Goal: Task Accomplishment & Management: Complete application form

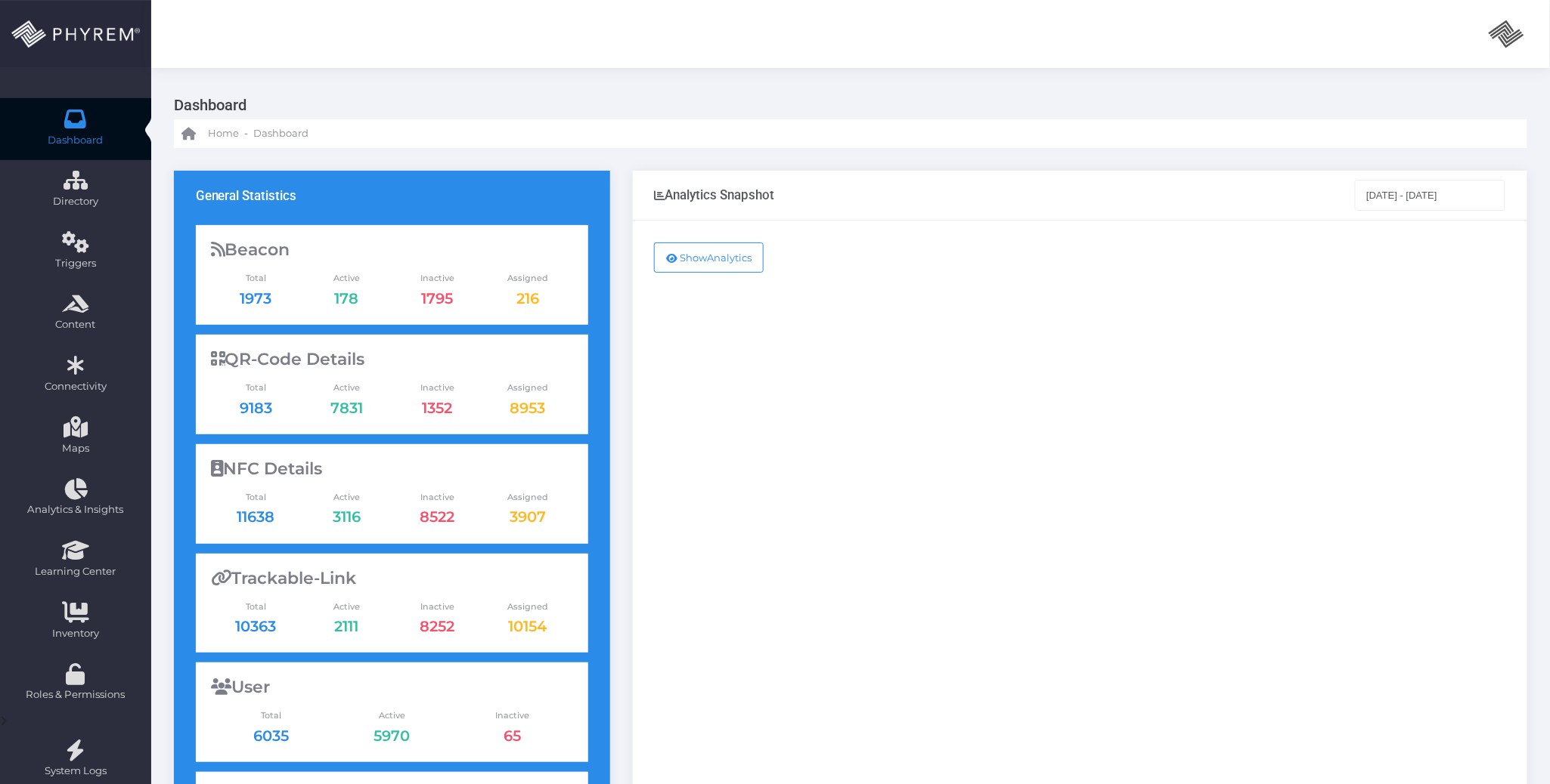
click at [926, 342] on div "Show Analytics" at bounding box center [1080, 615] width 895 height 789
click at [970, 370] on div "Show Analytics" at bounding box center [1080, 615] width 895 height 789
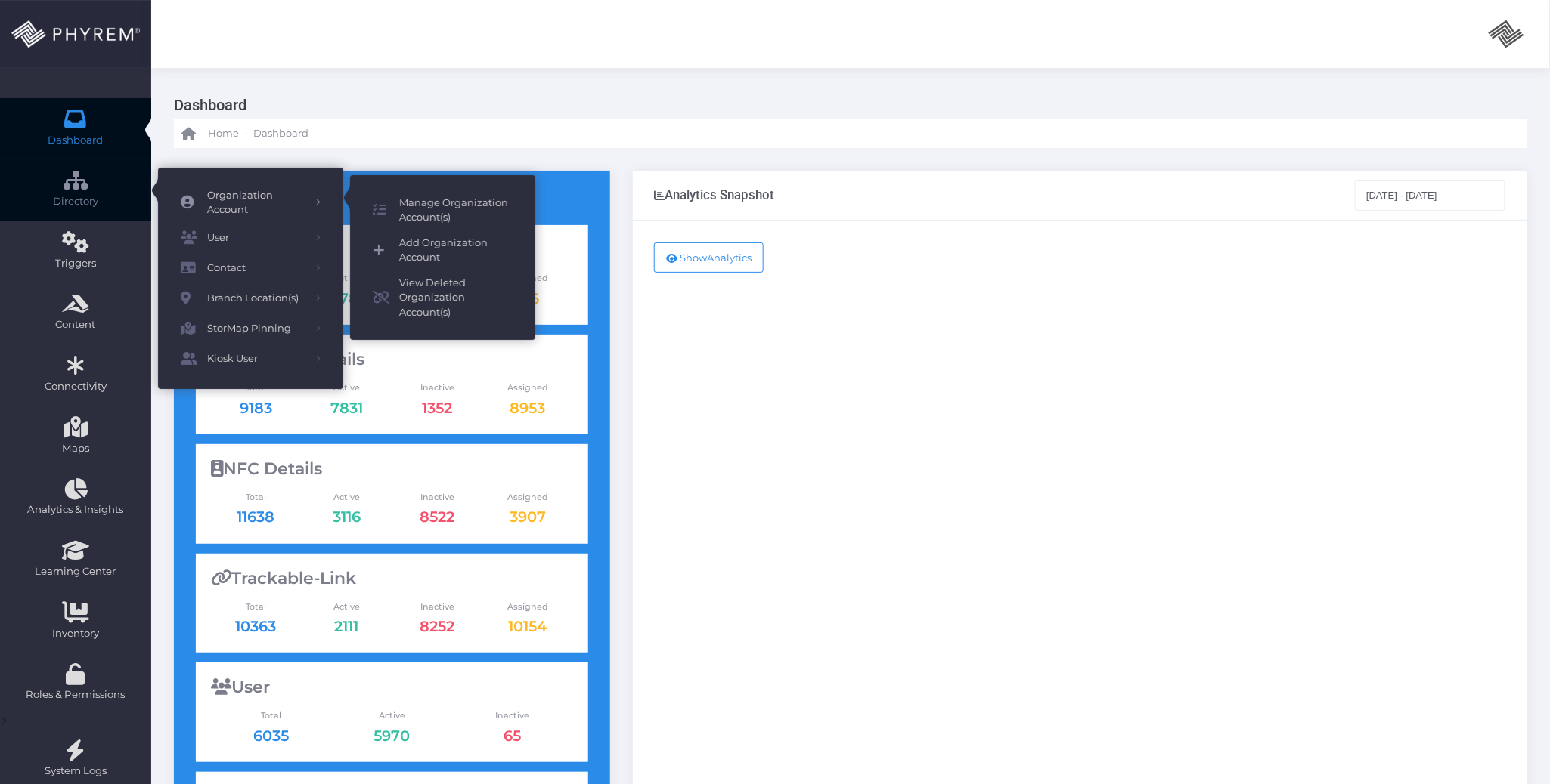
click at [461, 240] on span "Add Organization Account" at bounding box center [456, 250] width 114 height 30
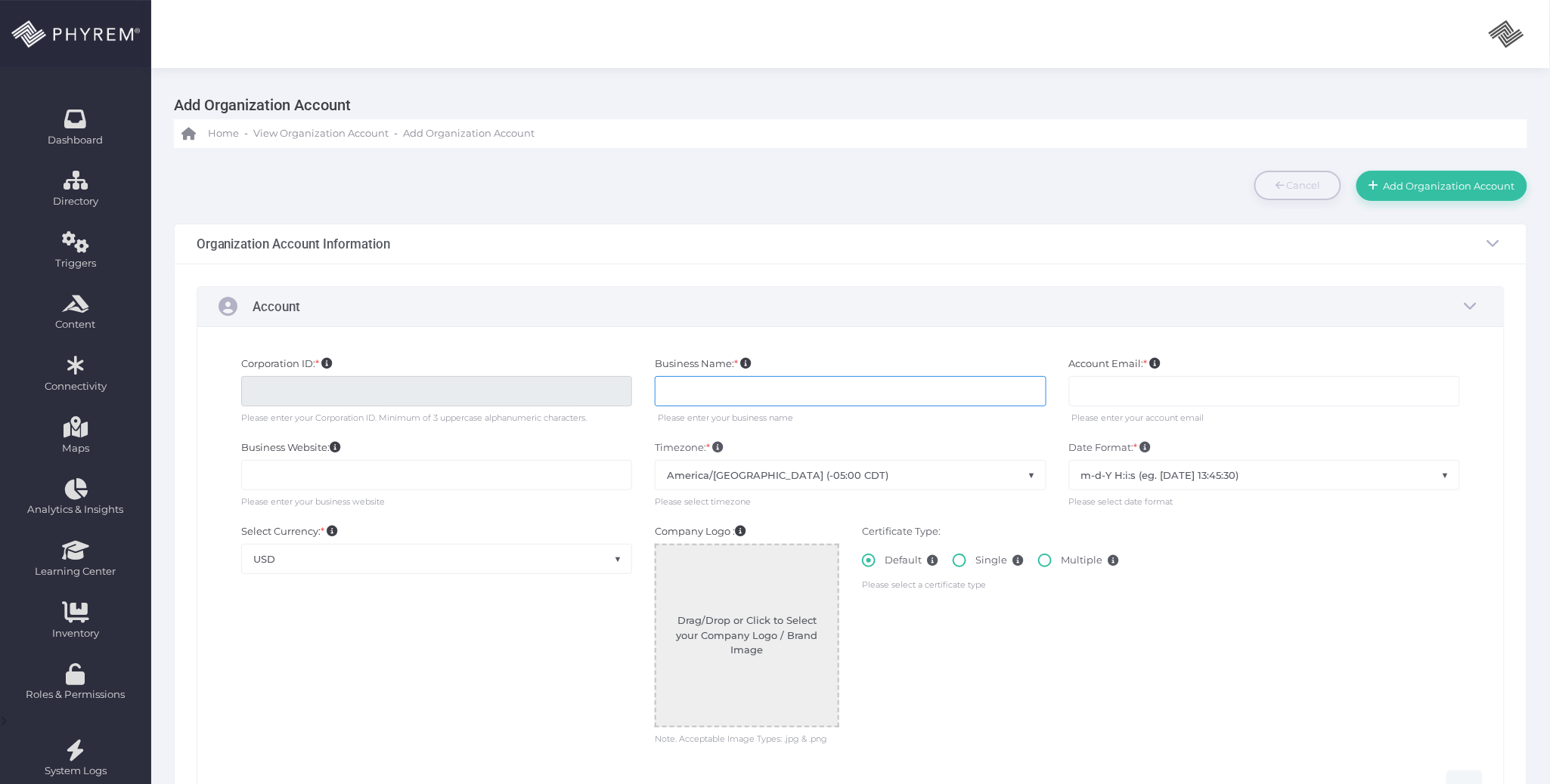
click at [784, 390] on input "text" at bounding box center [849, 391] width 391 height 30
type input "Additional Self Storage"
type input "ASSSS00"
click at [1108, 385] on input "text" at bounding box center [1264, 391] width 391 height 30
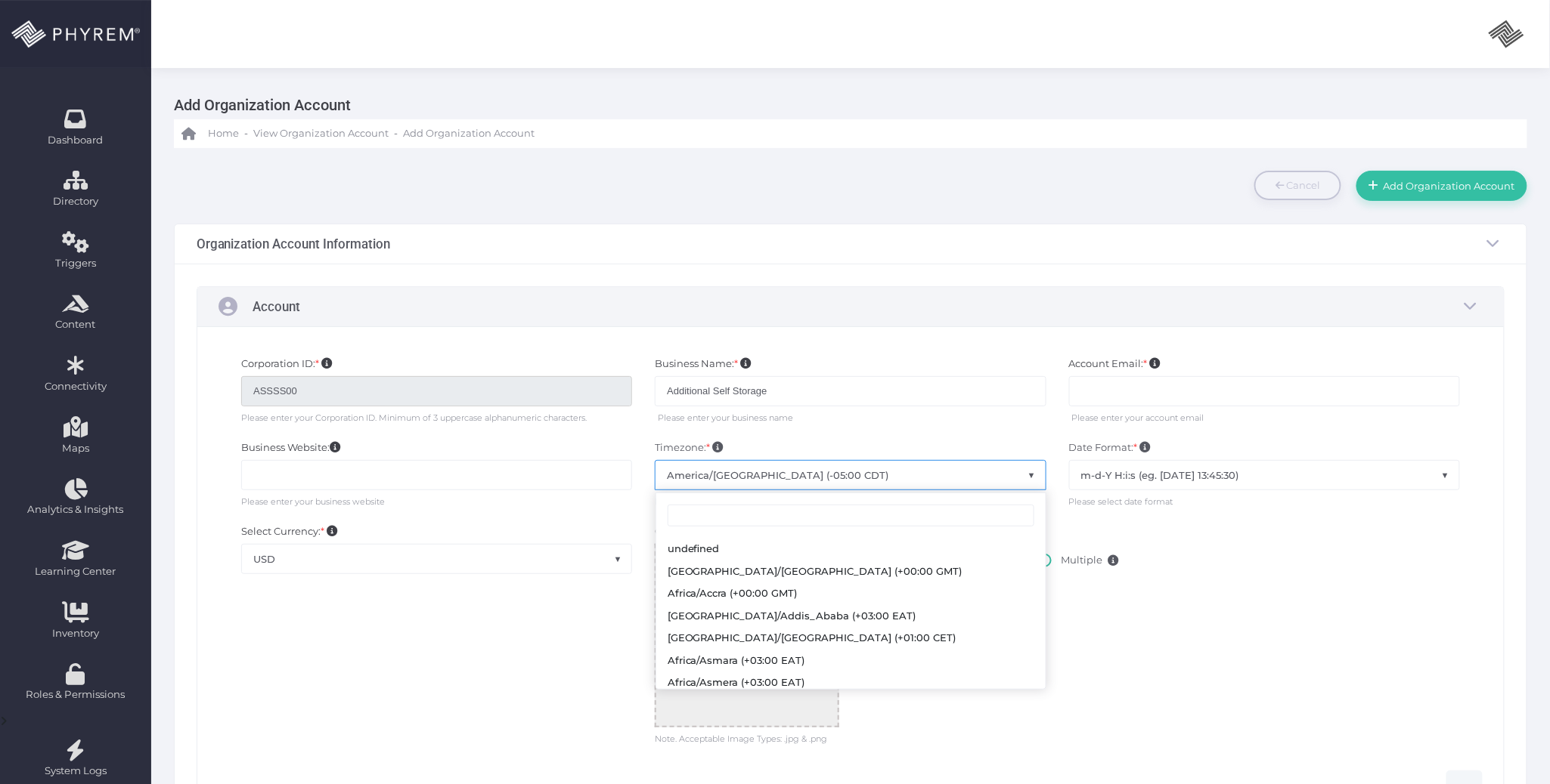
click at [914, 477] on span "America/[GEOGRAPHIC_DATA] (-05:00 CDT)" at bounding box center [849, 475] width 389 height 29
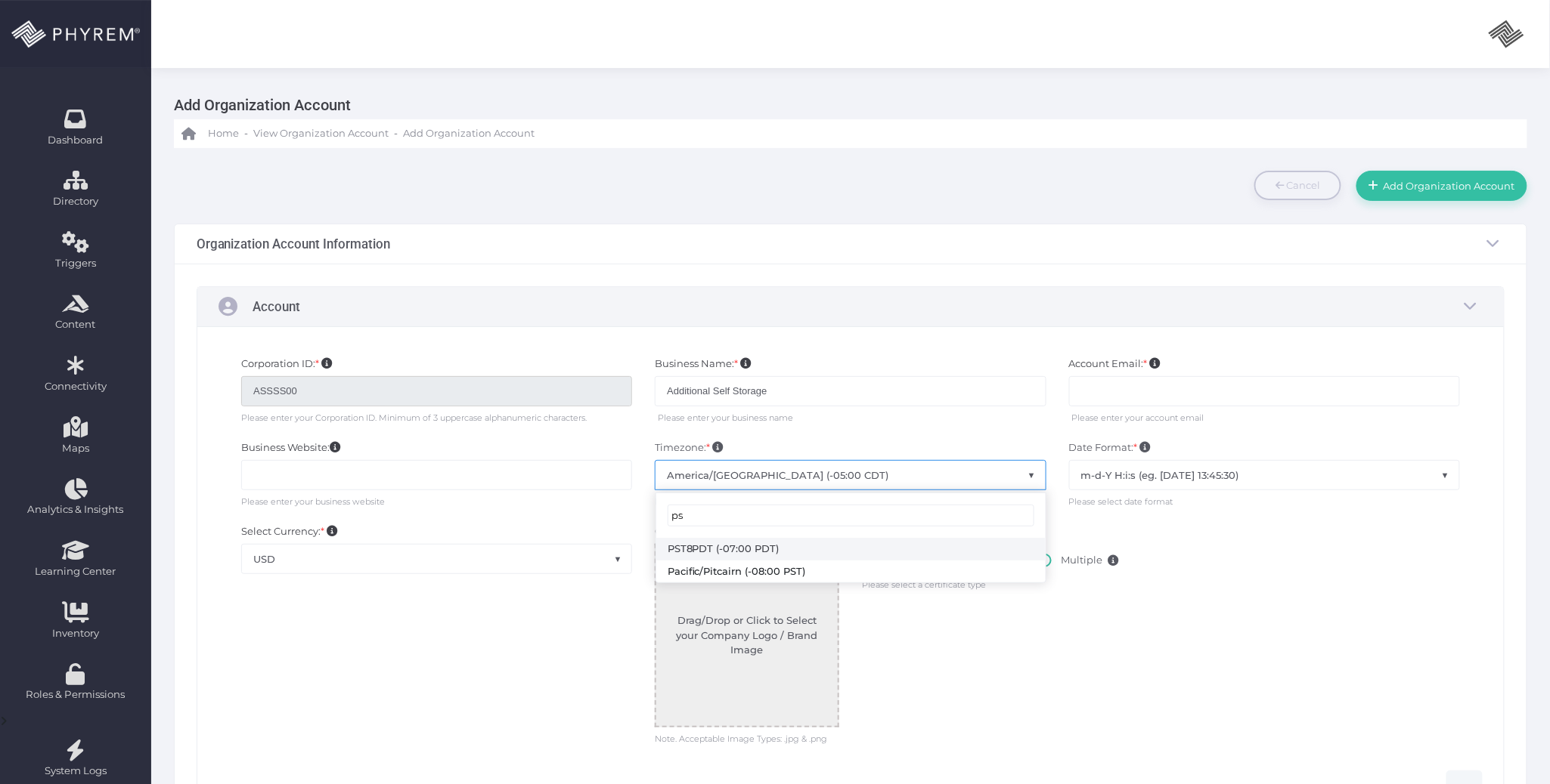
type input "p"
type input "vancou"
select select "[GEOGRAPHIC_DATA]/[GEOGRAPHIC_DATA]"
drag, startPoint x: 1041, startPoint y: 566, endPoint x: 997, endPoint y: 642, distance: 87.8
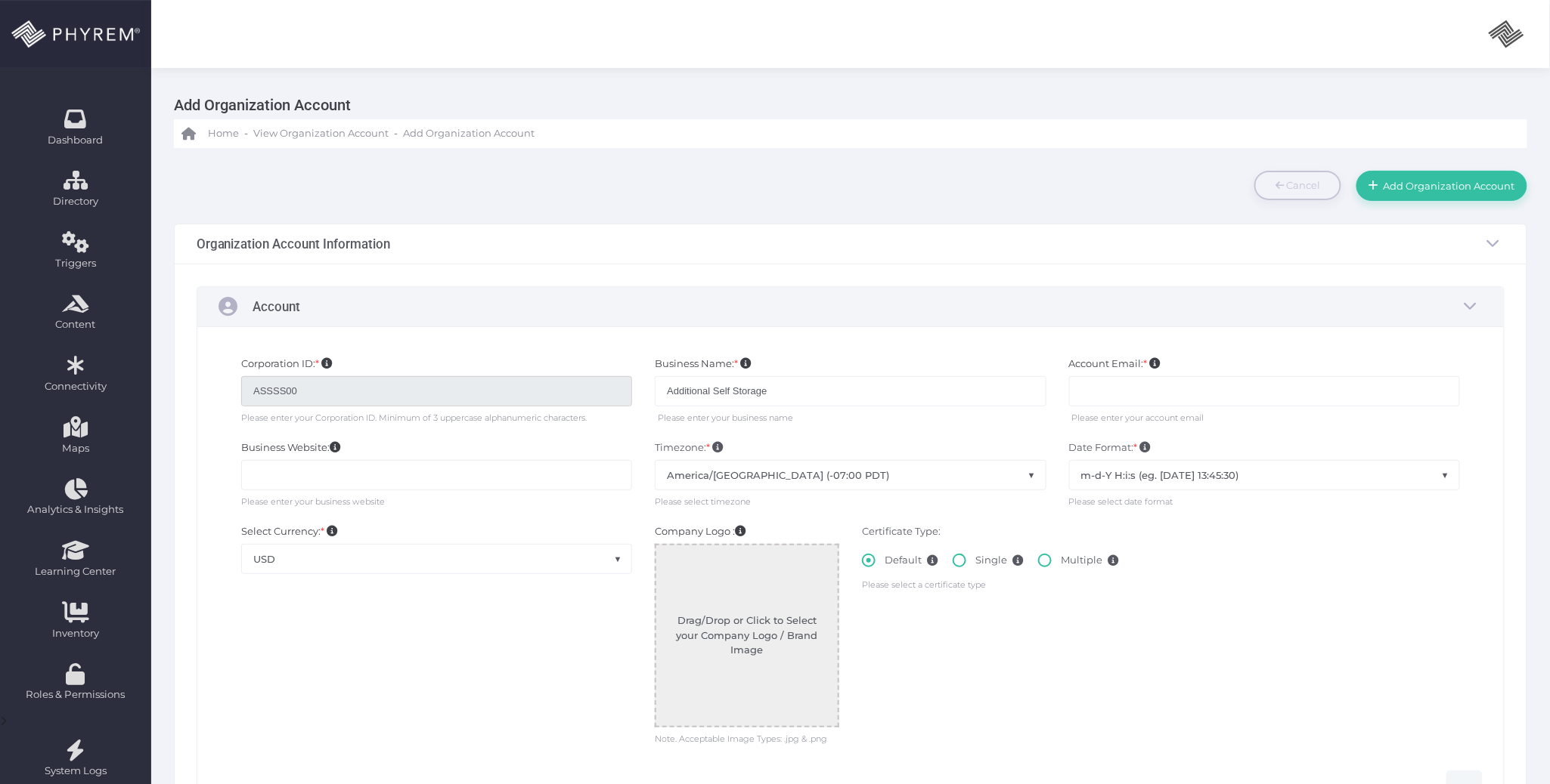
click at [1041, 565] on span at bounding box center [1044, 560] width 14 height 14
click at [1061, 563] on input "Multiple" at bounding box center [1065, 558] width 10 height 10
radio input "true"
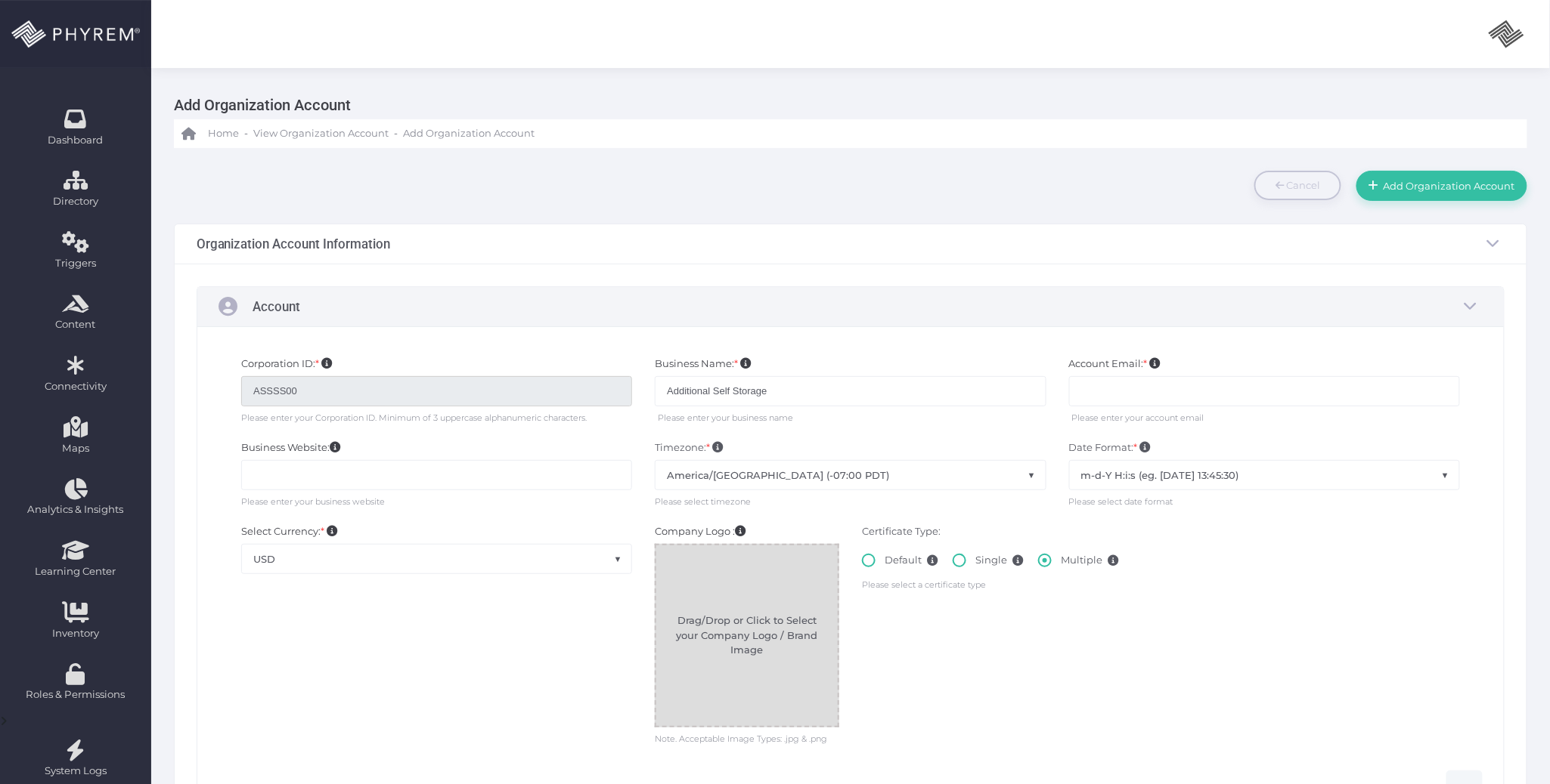
click at [756, 623] on div at bounding box center [747, 636] width 181 height 181
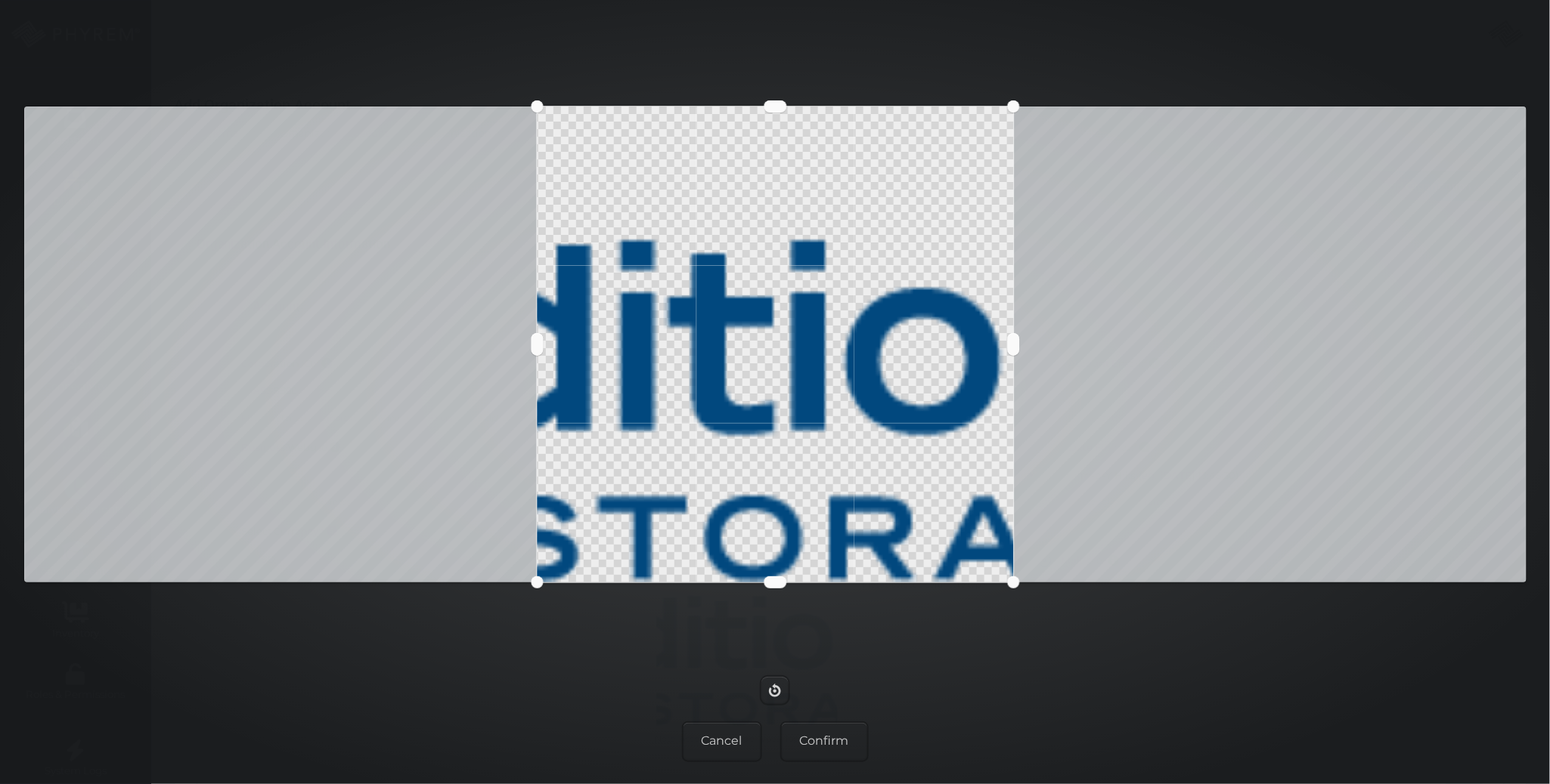
click at [175, 343] on div at bounding box center [775, 345] width 1502 height 476
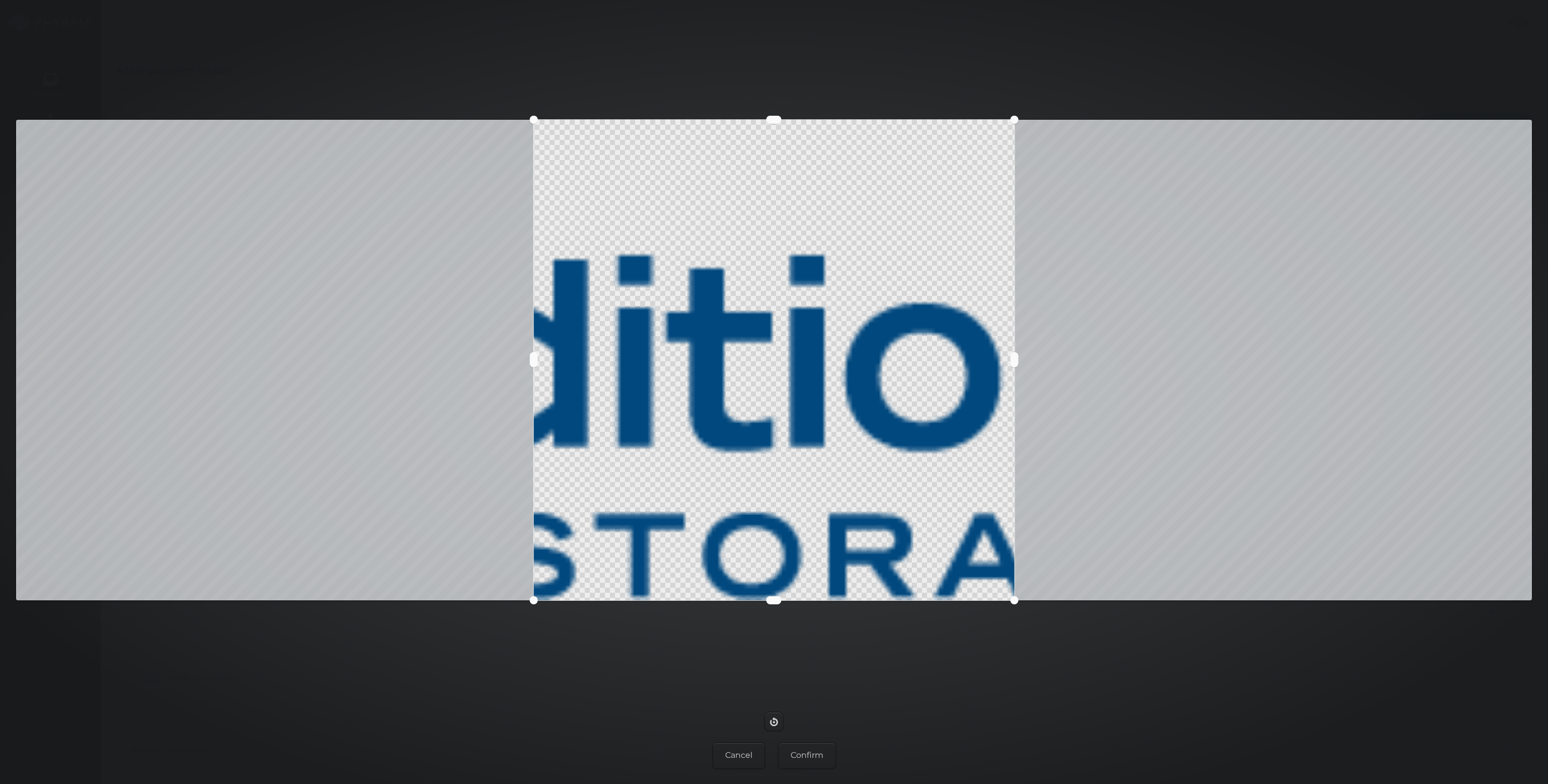
click at [812, 375] on button at bounding box center [774, 360] width 471 height 470
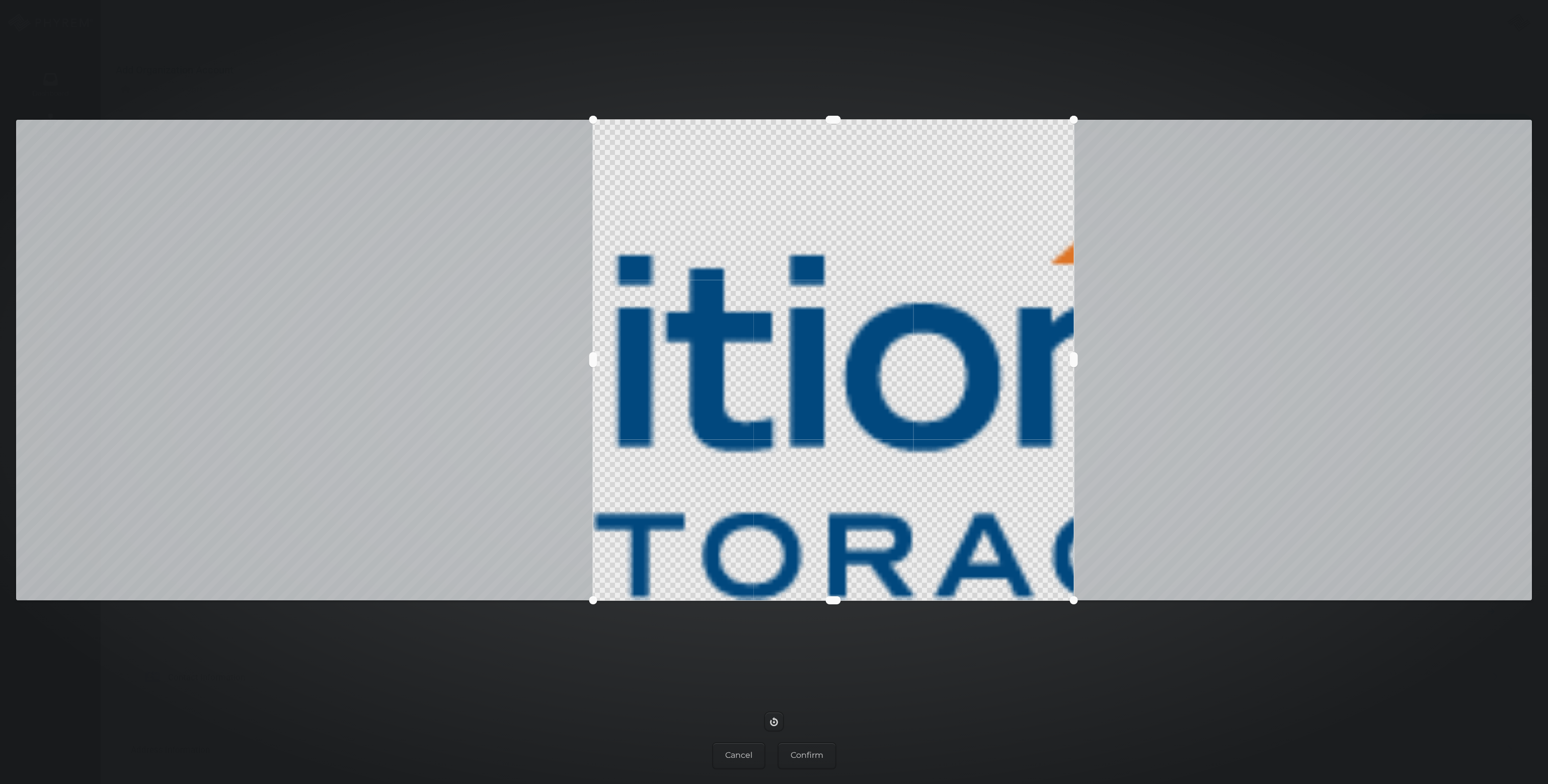
click at [862, 389] on button at bounding box center [833, 360] width 471 height 470
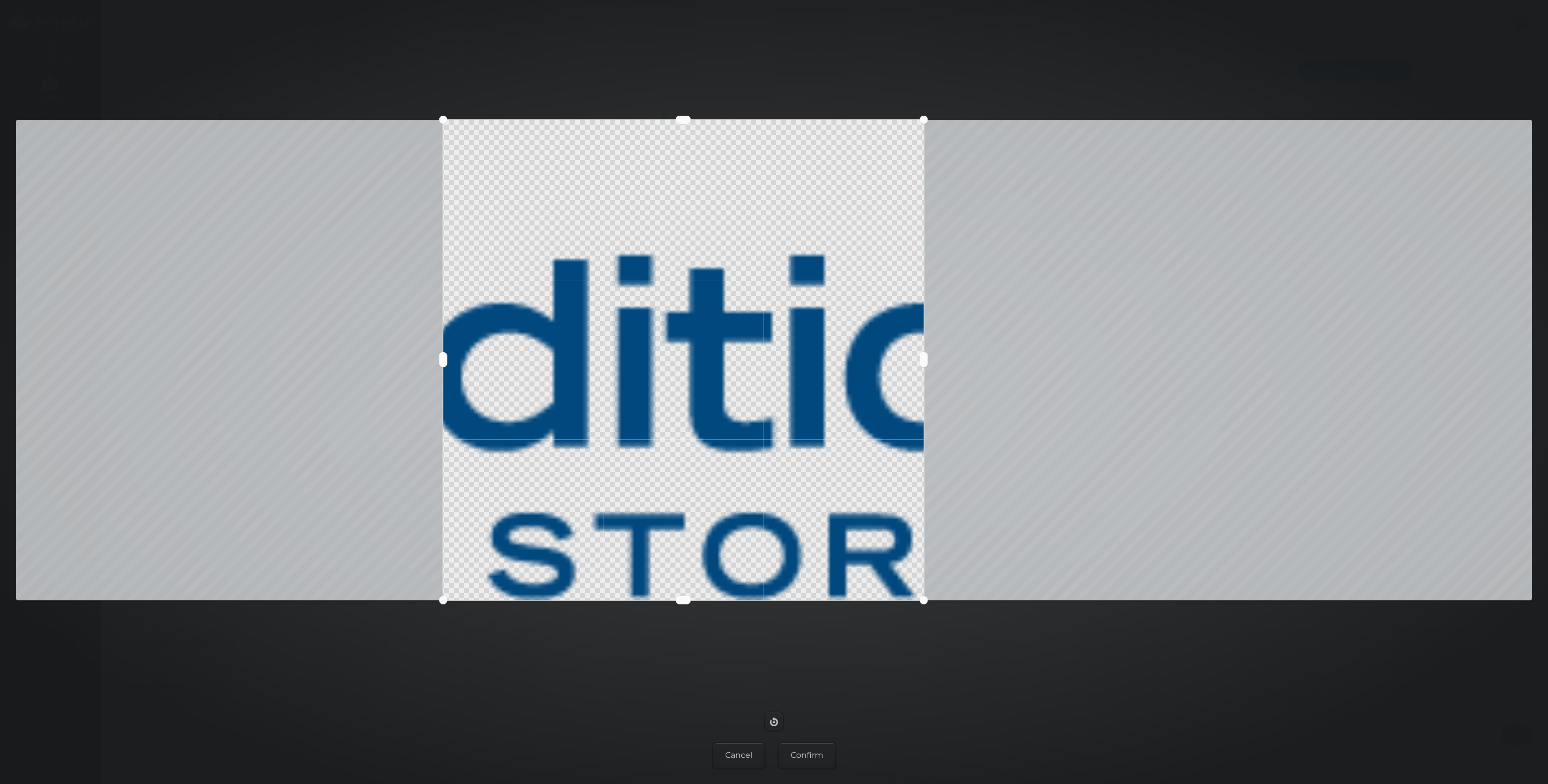
click at [699, 377] on button at bounding box center [683, 360] width 471 height 470
click at [740, 521] on button "Cancel" at bounding box center [739, 755] width 53 height 27
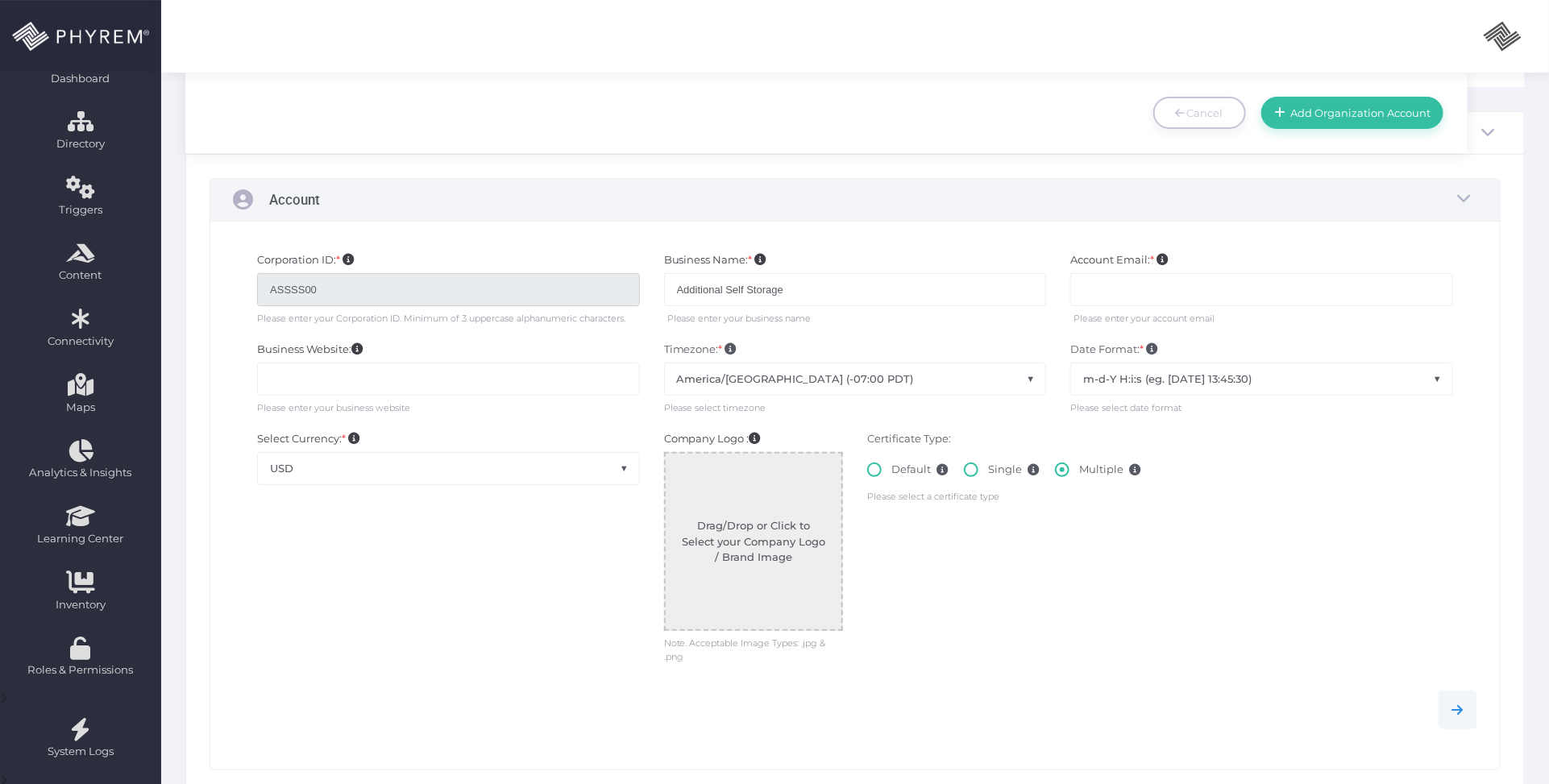
scroll to position [0, 0]
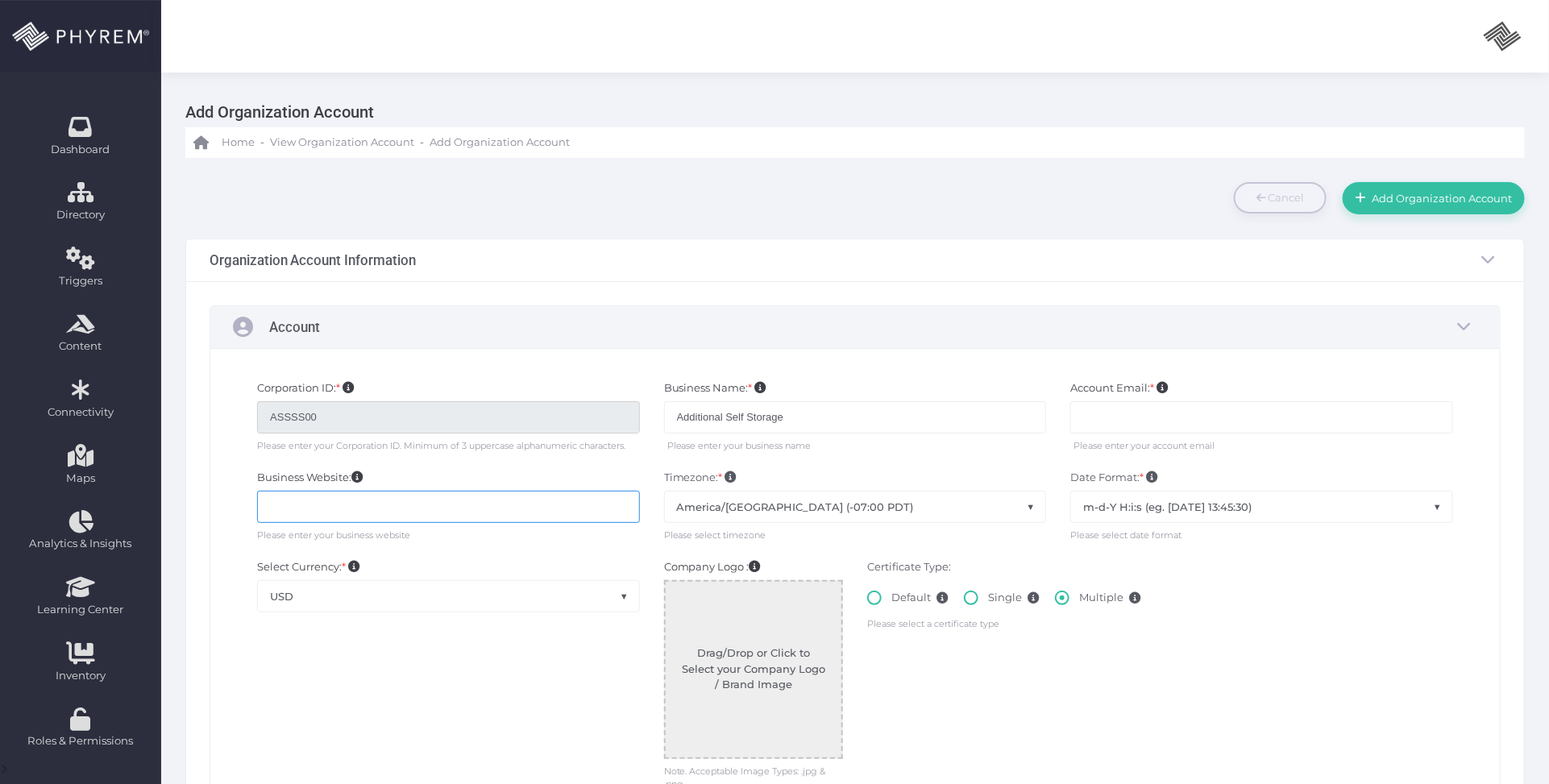
click at [404, 500] on input "text" at bounding box center [448, 506] width 383 height 32
paste input "[URL][DOMAIN_NAME]"
type input "[URL][DOMAIN_NAME]"
click at [1101, 419] on input "text" at bounding box center [1261, 417] width 383 height 32
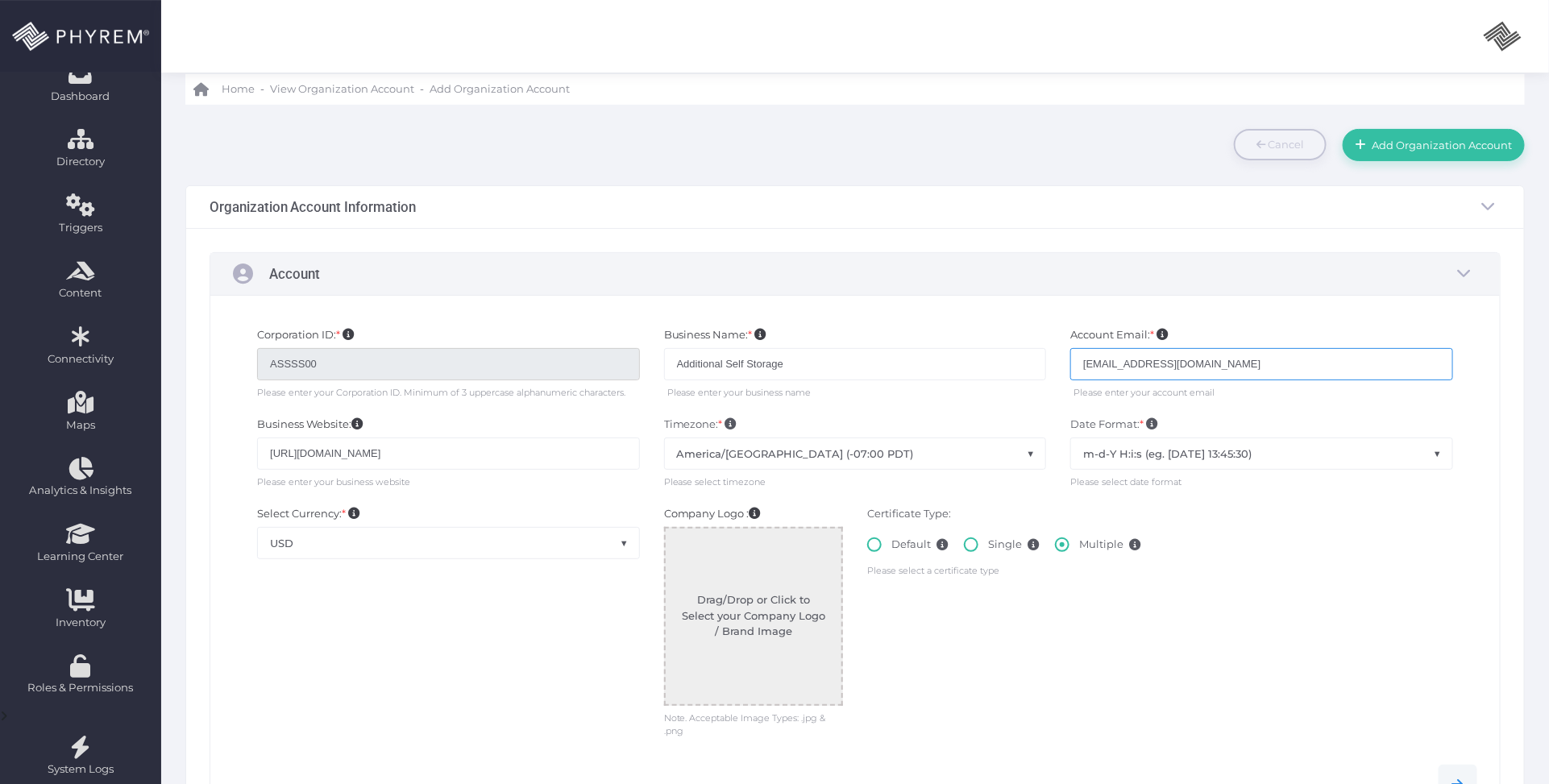
scroll to position [101, 0]
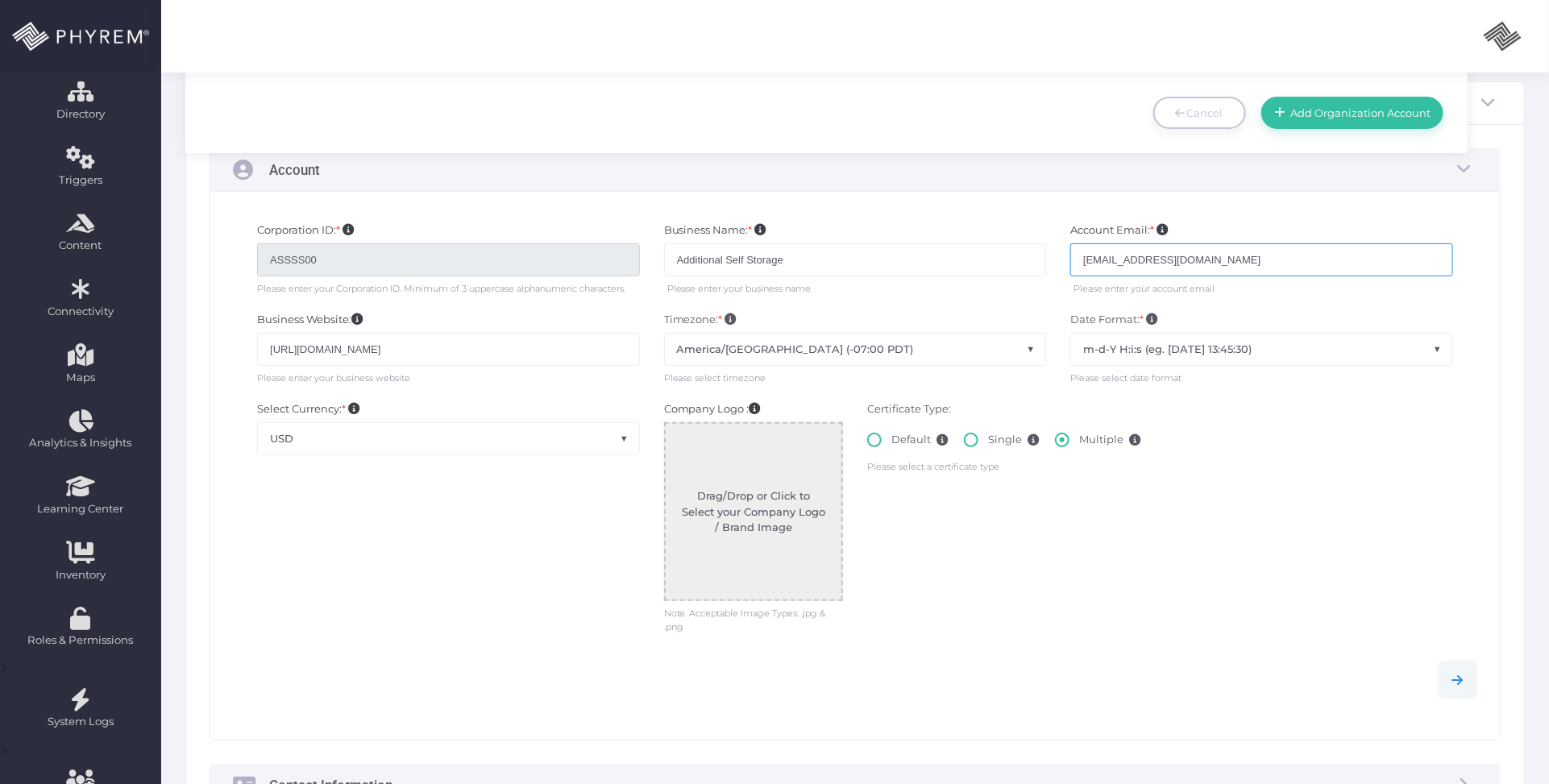
type input "[EMAIL_ADDRESS][DOMAIN_NAME]"
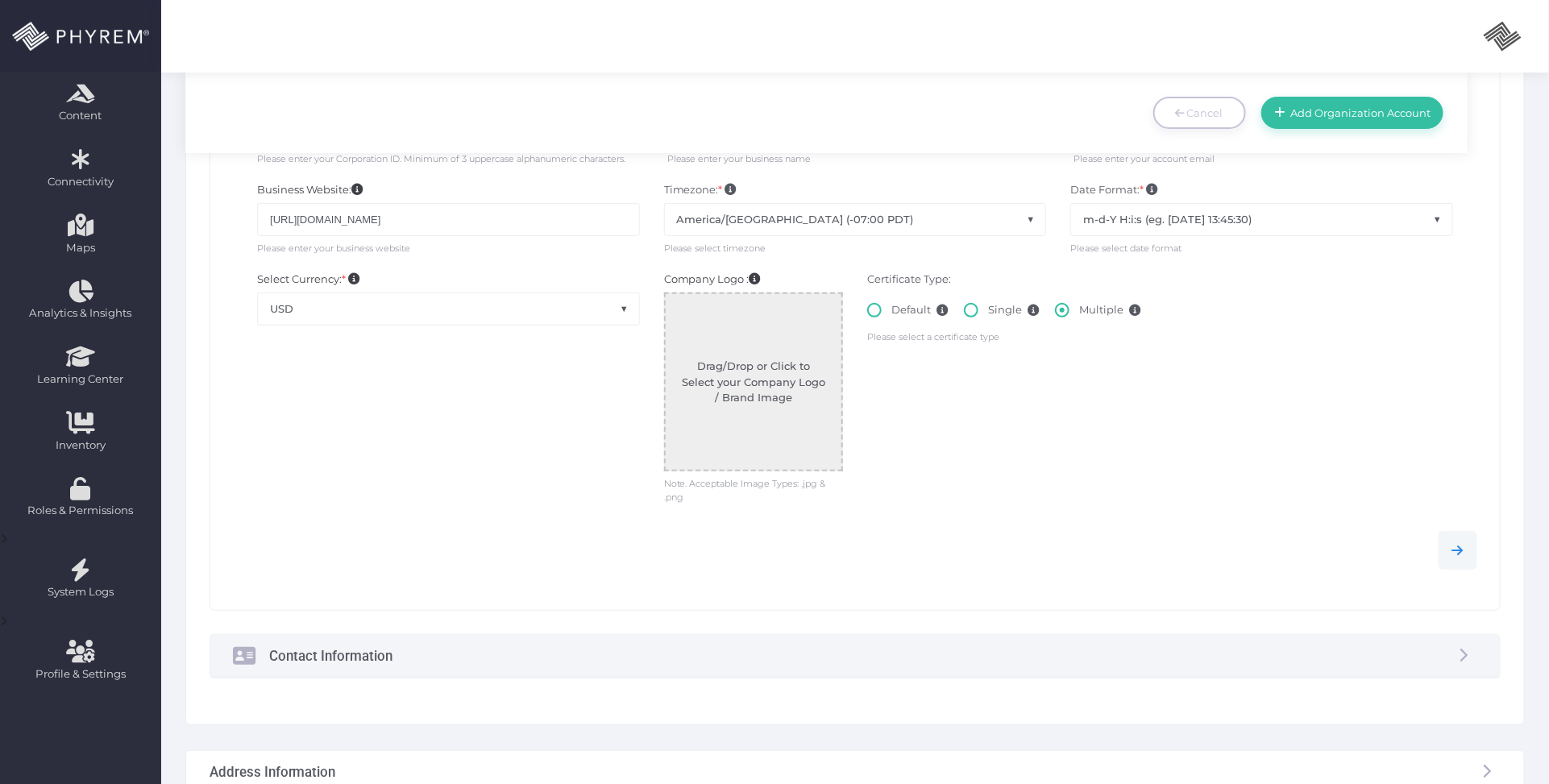
scroll to position [403, 0]
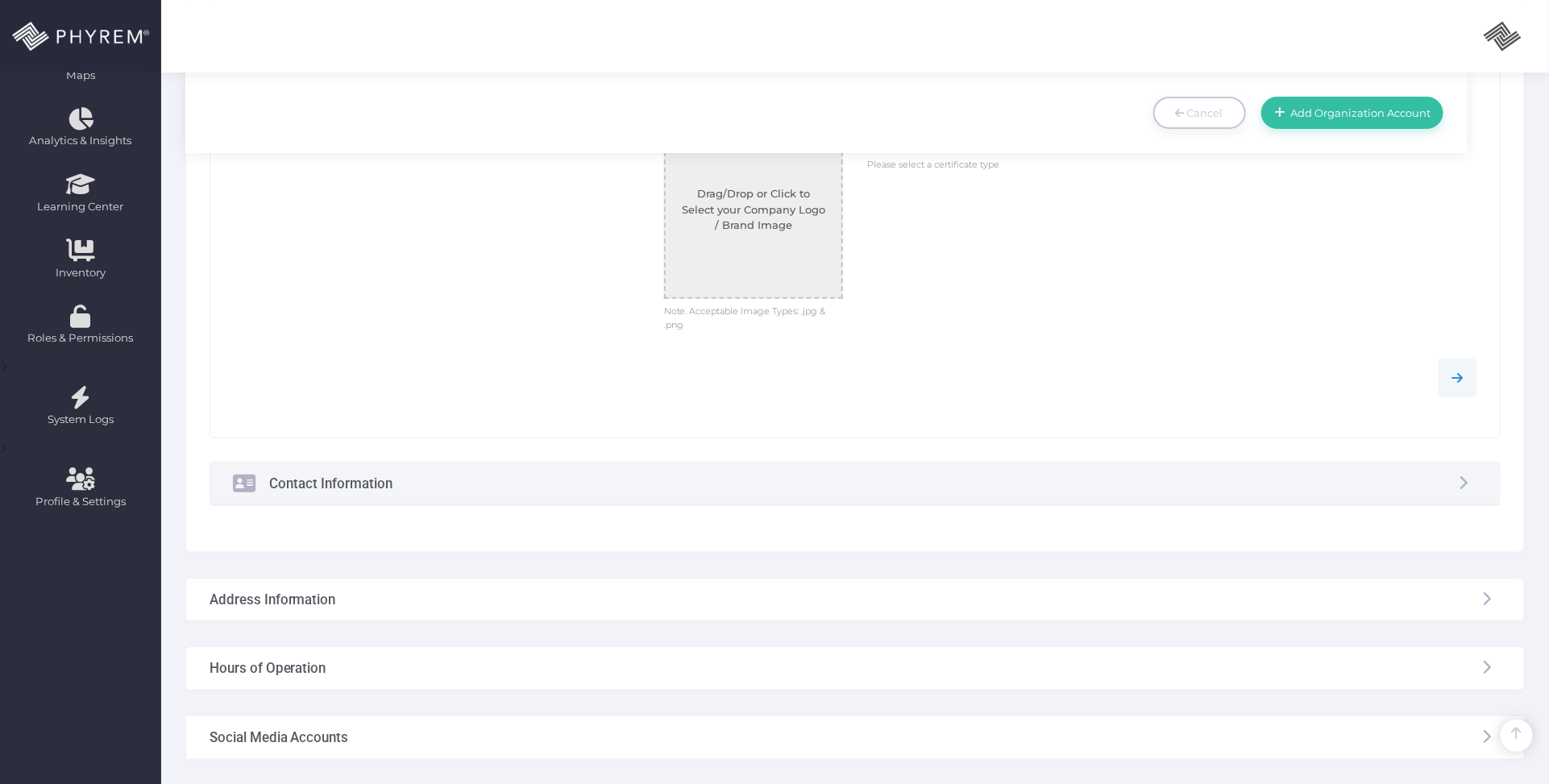
click at [863, 493] on div "Contact Information" at bounding box center [855, 484] width 1290 height 42
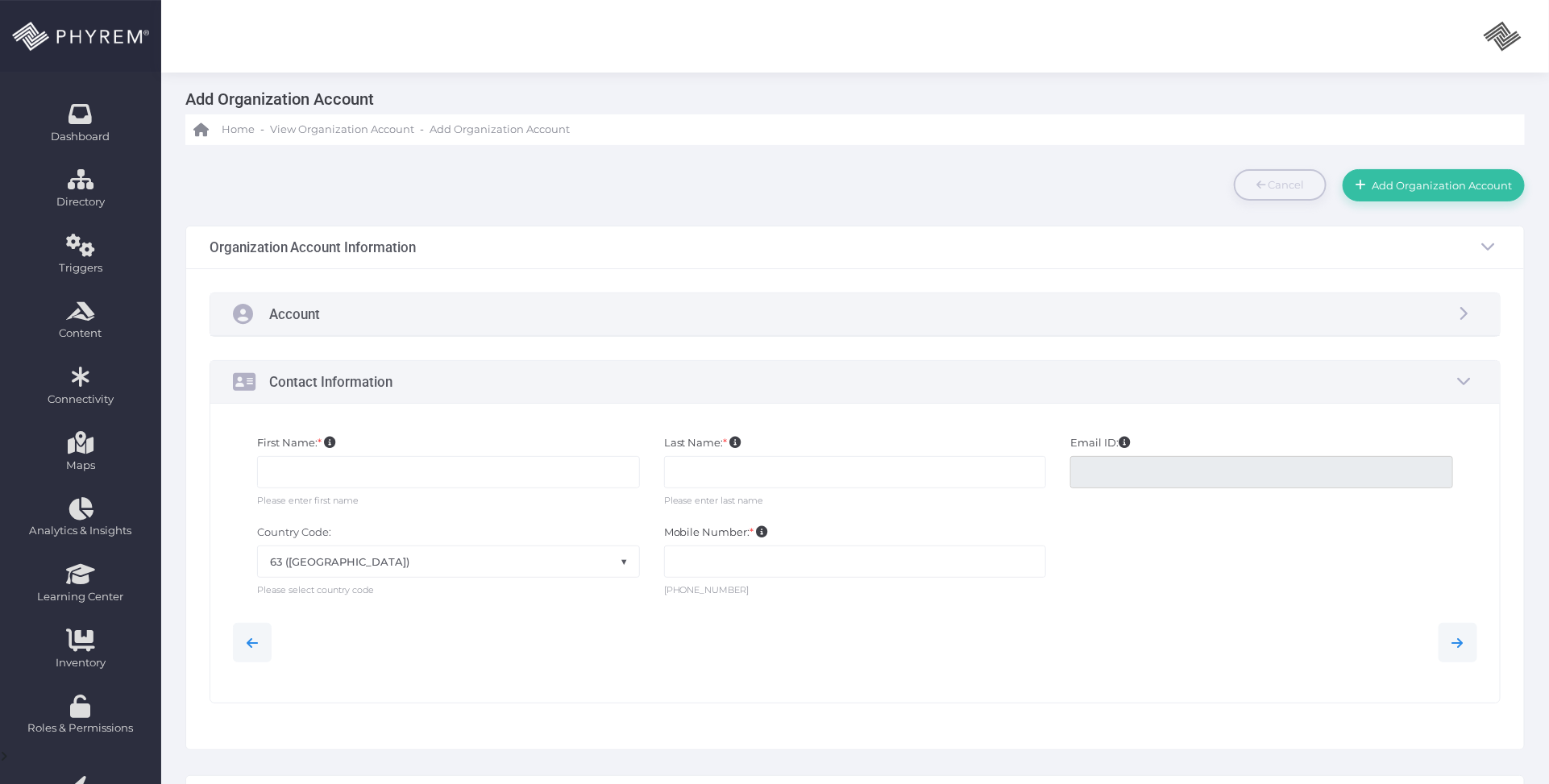
scroll to position [0, 0]
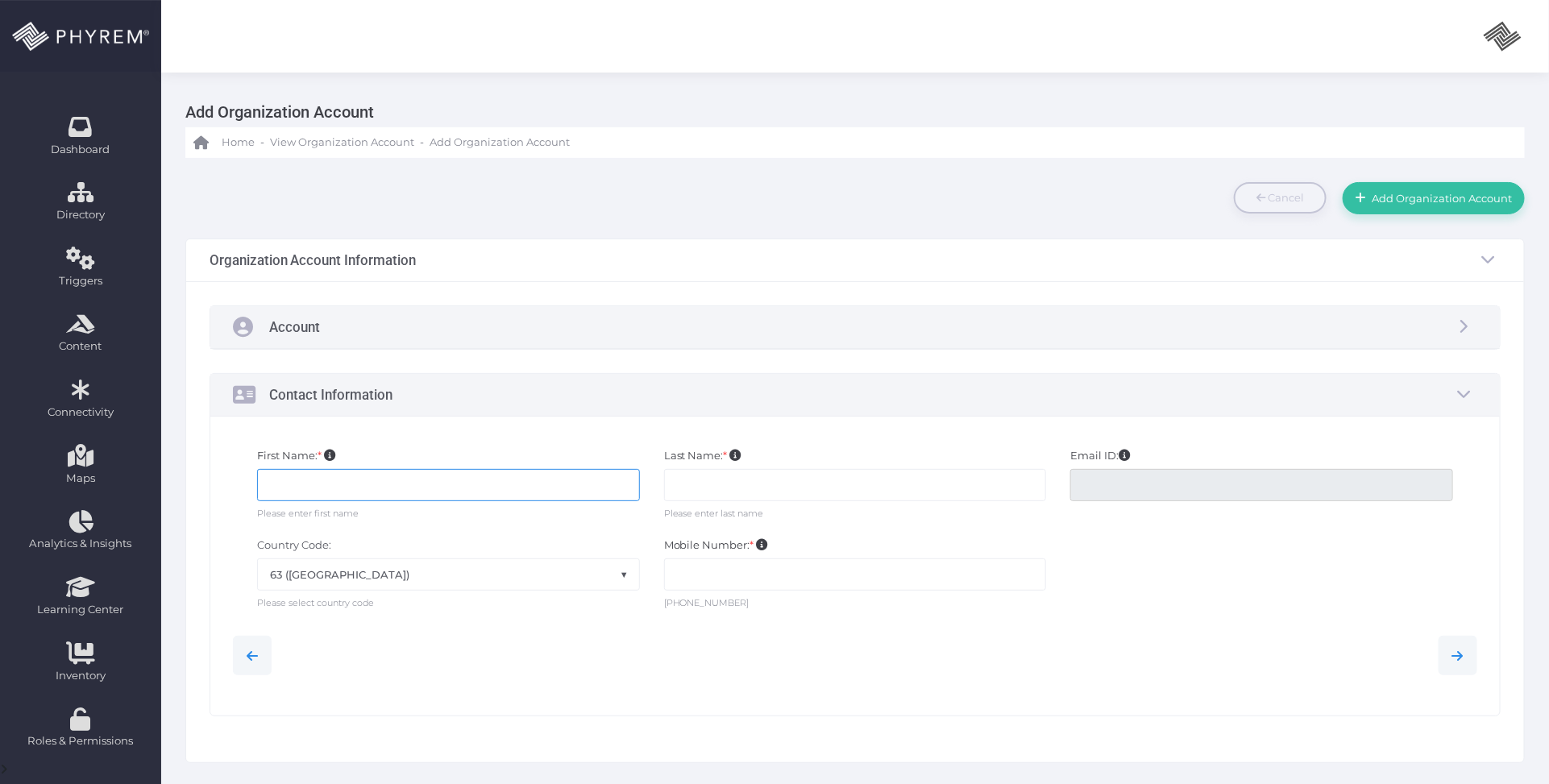
click at [433, 489] on input "text" at bounding box center [448, 484] width 383 height 32
type input "[PERSON_NAME]"
drag, startPoint x: 319, startPoint y: 485, endPoint x: 244, endPoint y: 485, distance: 75.0
click at [245, 485] on div "First Name: * [PERSON_NAME] Please enter first name" at bounding box center [448, 485] width 407 height 73
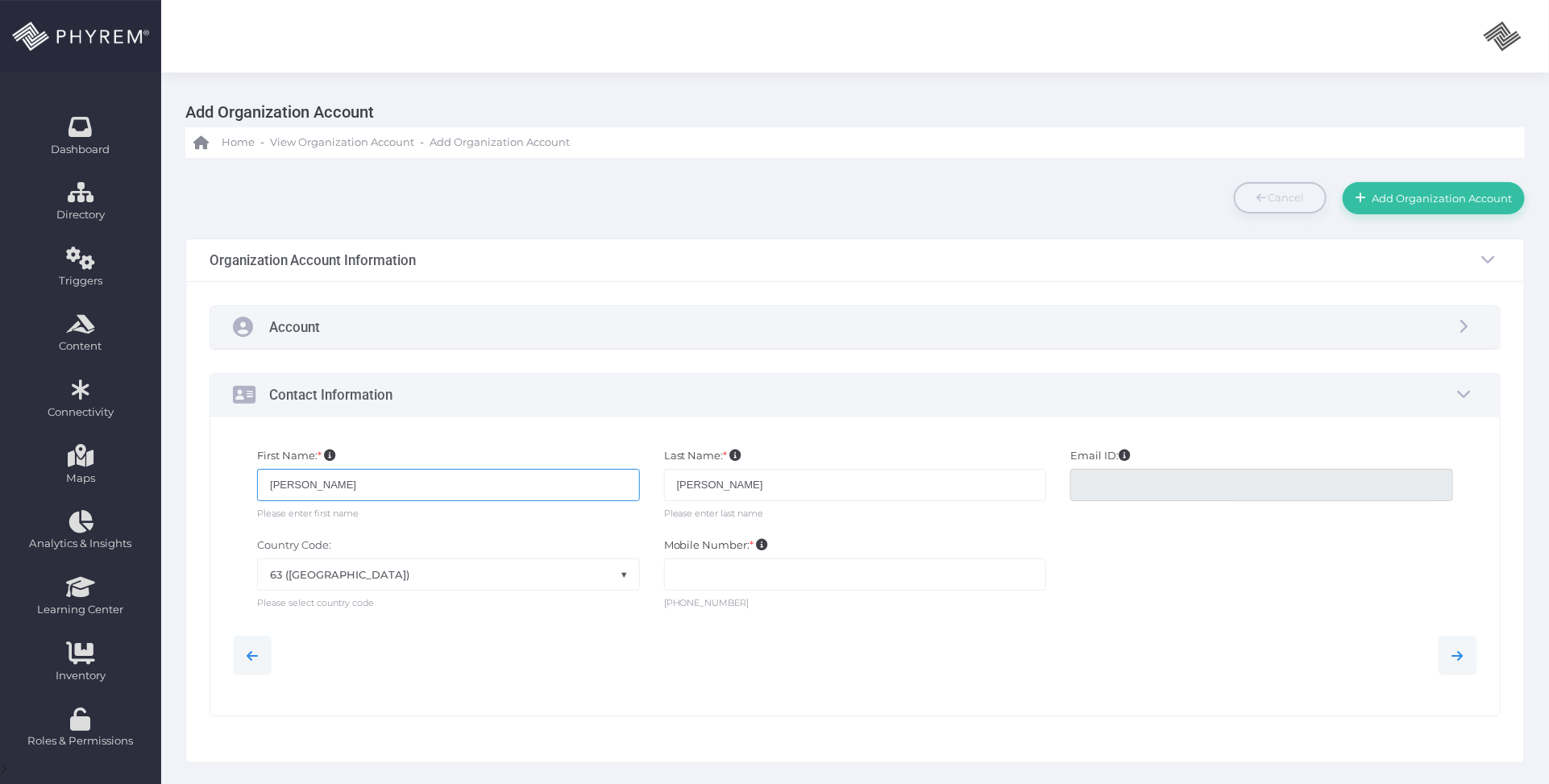
type input "[PERSON_NAME]"
type input "Caserez"
click at [498, 566] on span "63 ([GEOGRAPHIC_DATA])" at bounding box center [448, 574] width 381 height 31
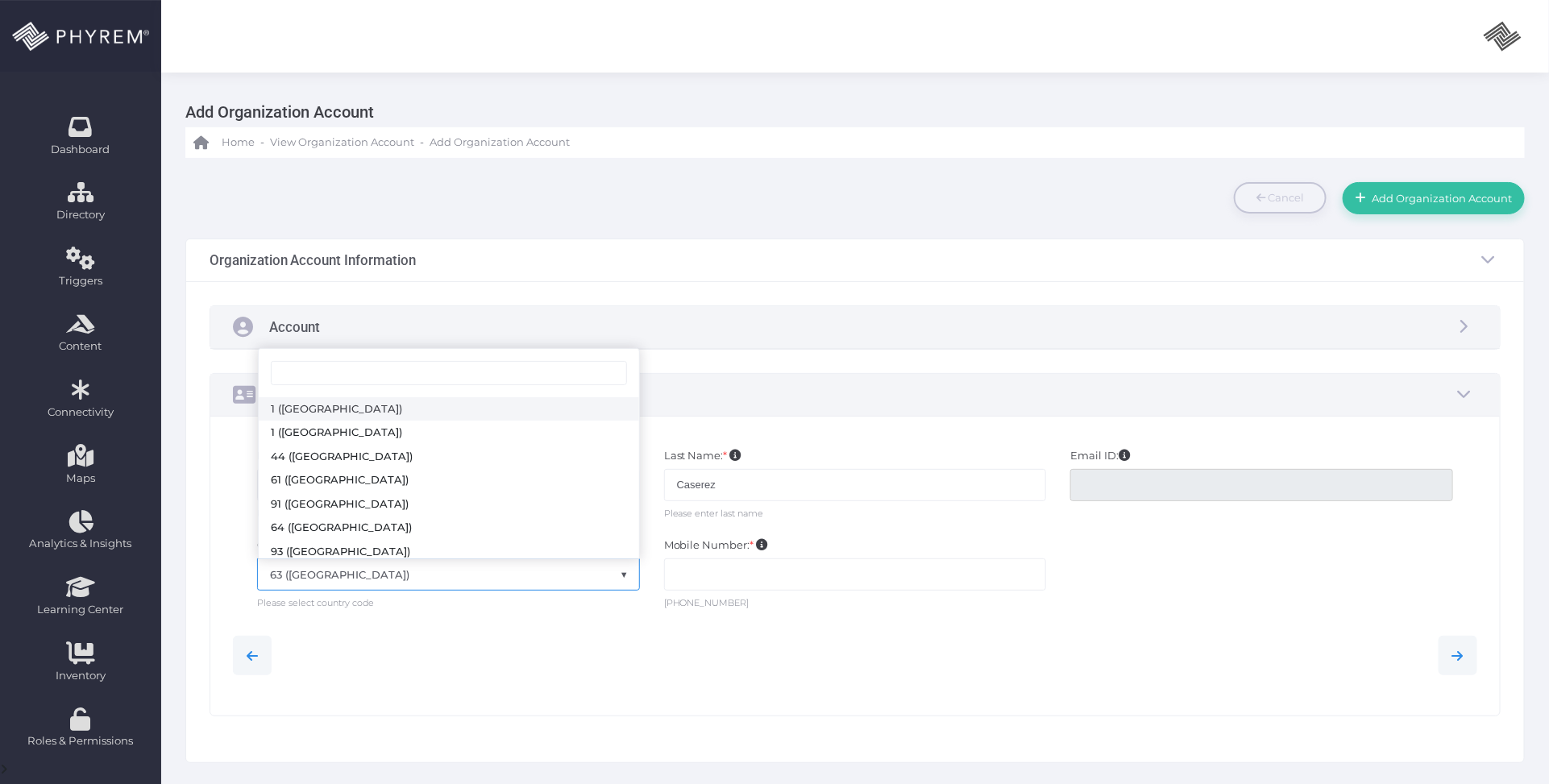
select select "231"
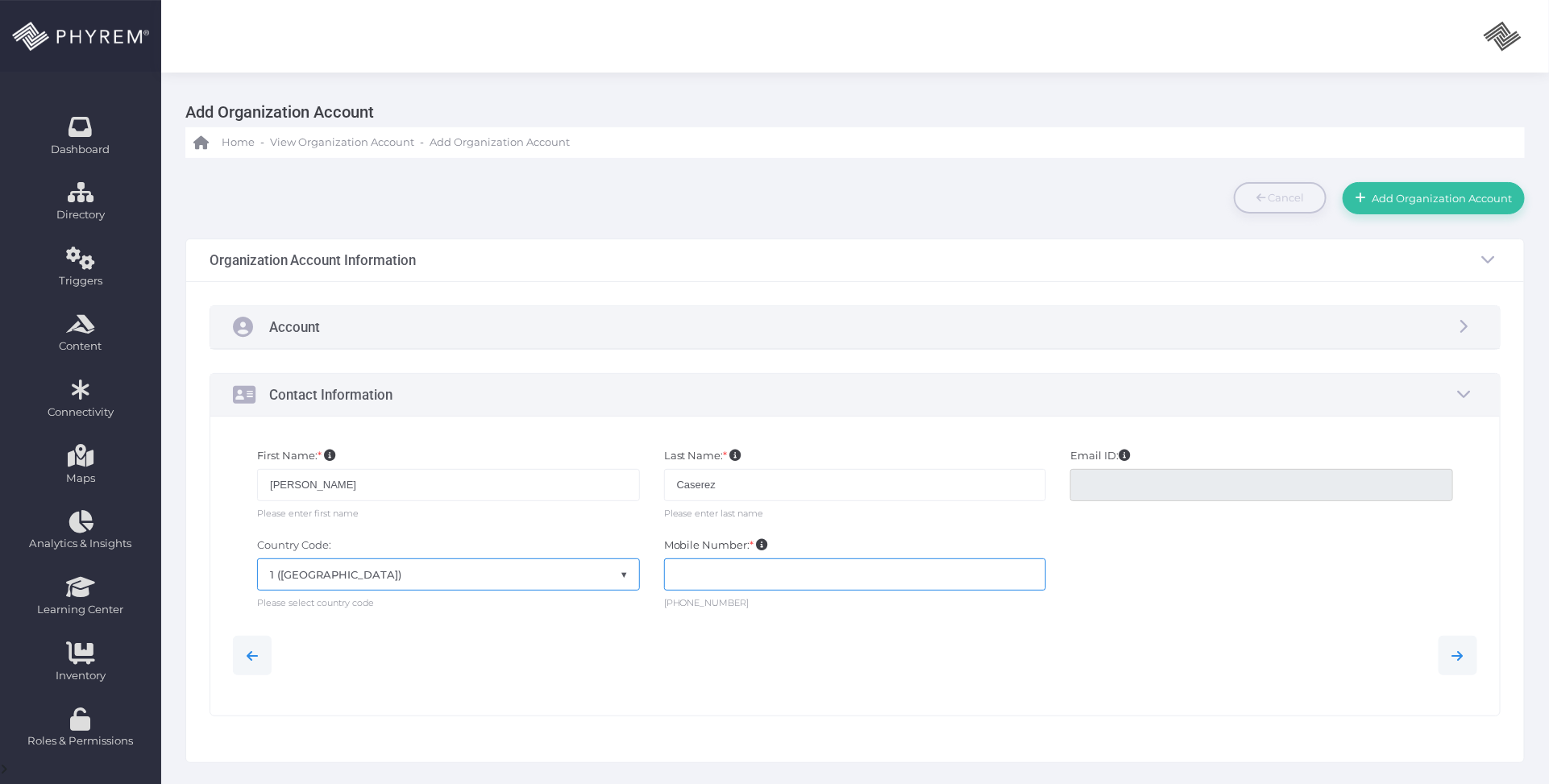
click at [692, 577] on input "text" at bounding box center [855, 573] width 383 height 32
type input "3074395001"
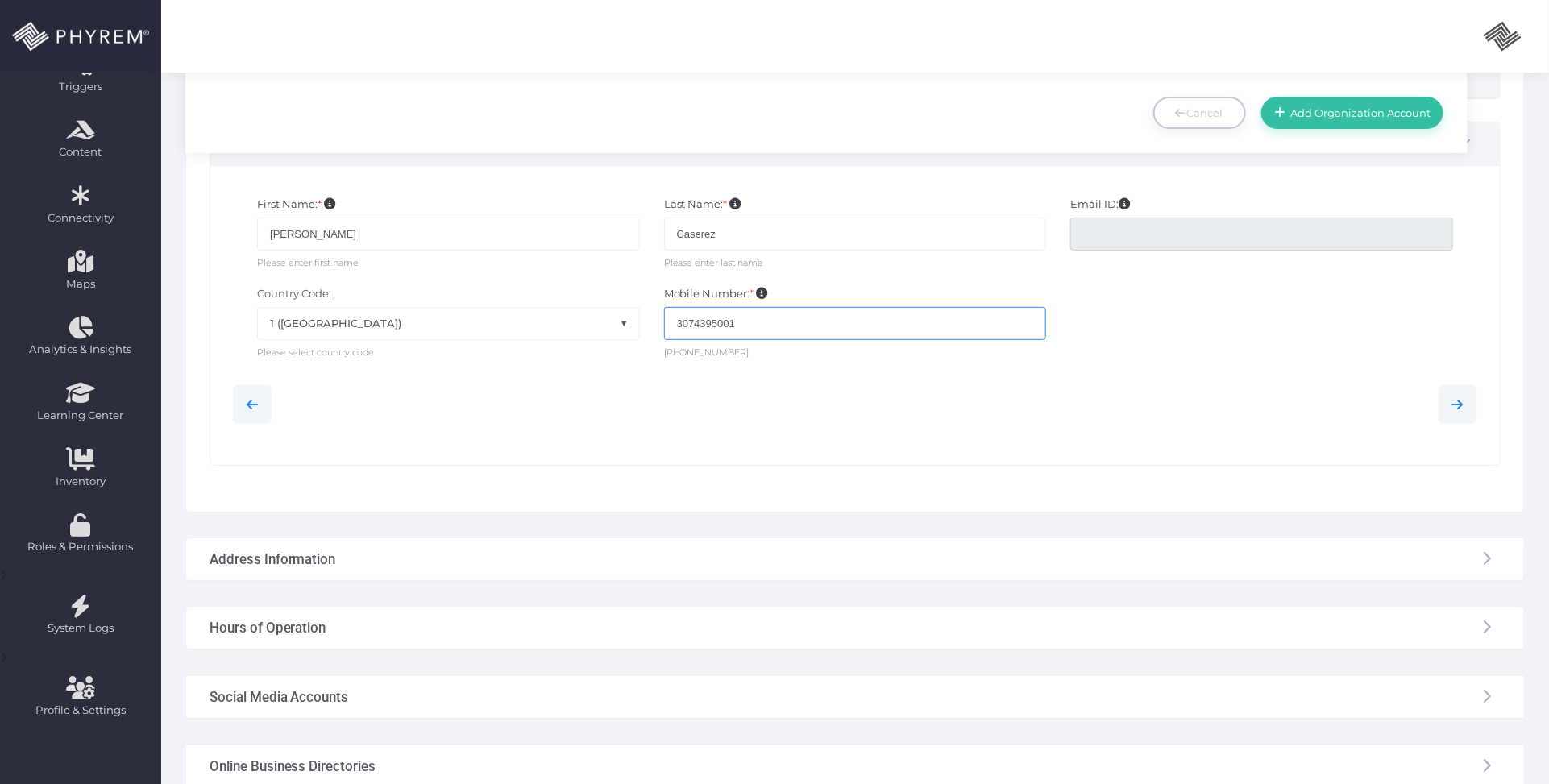
scroll to position [201, 0]
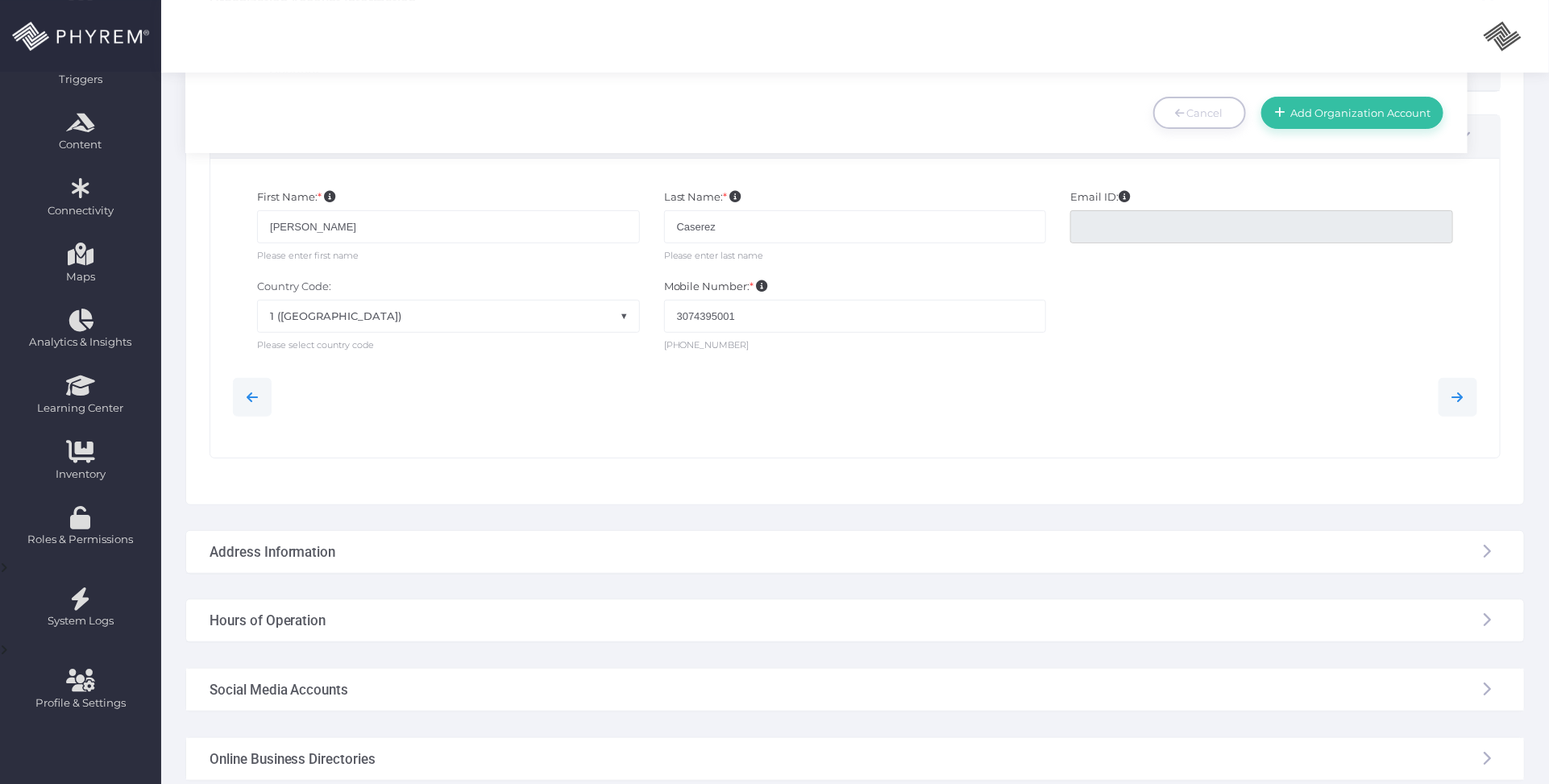
click at [655, 557] on div "Address Information" at bounding box center [854, 552] width 1337 height 42
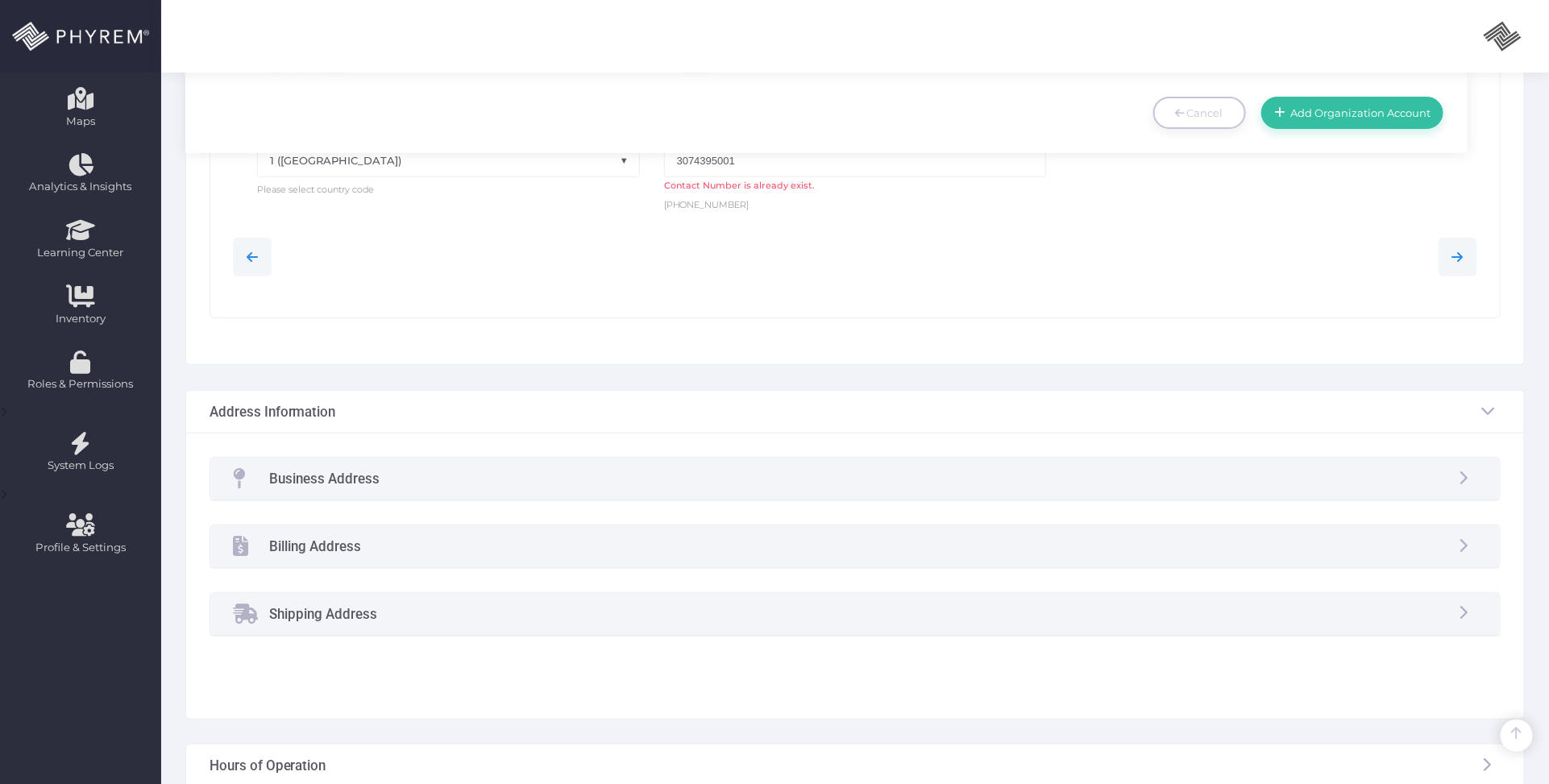
scroll to position [403, 0]
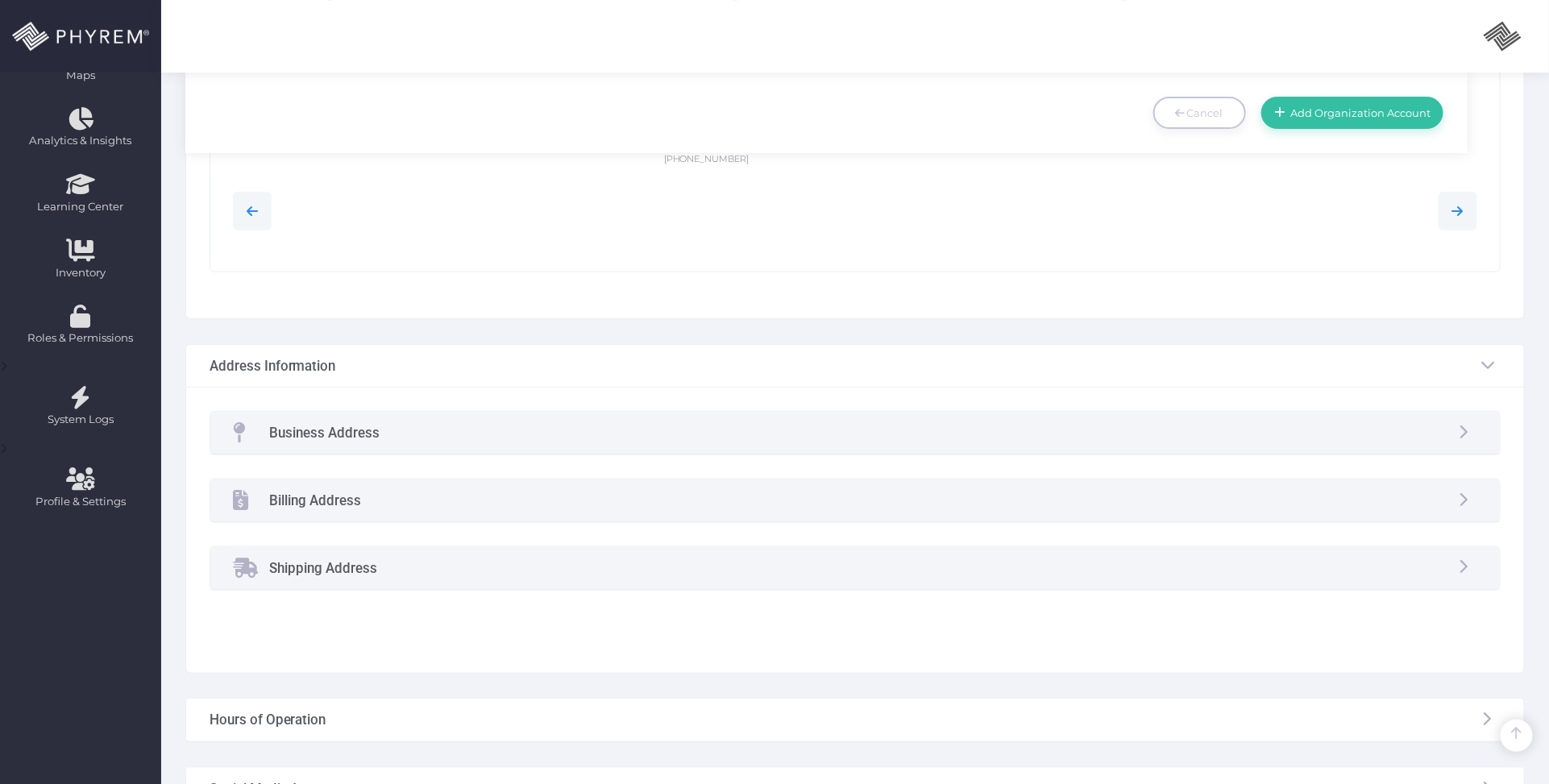
click at [560, 440] on div "Business Address" at bounding box center [855, 433] width 1290 height 42
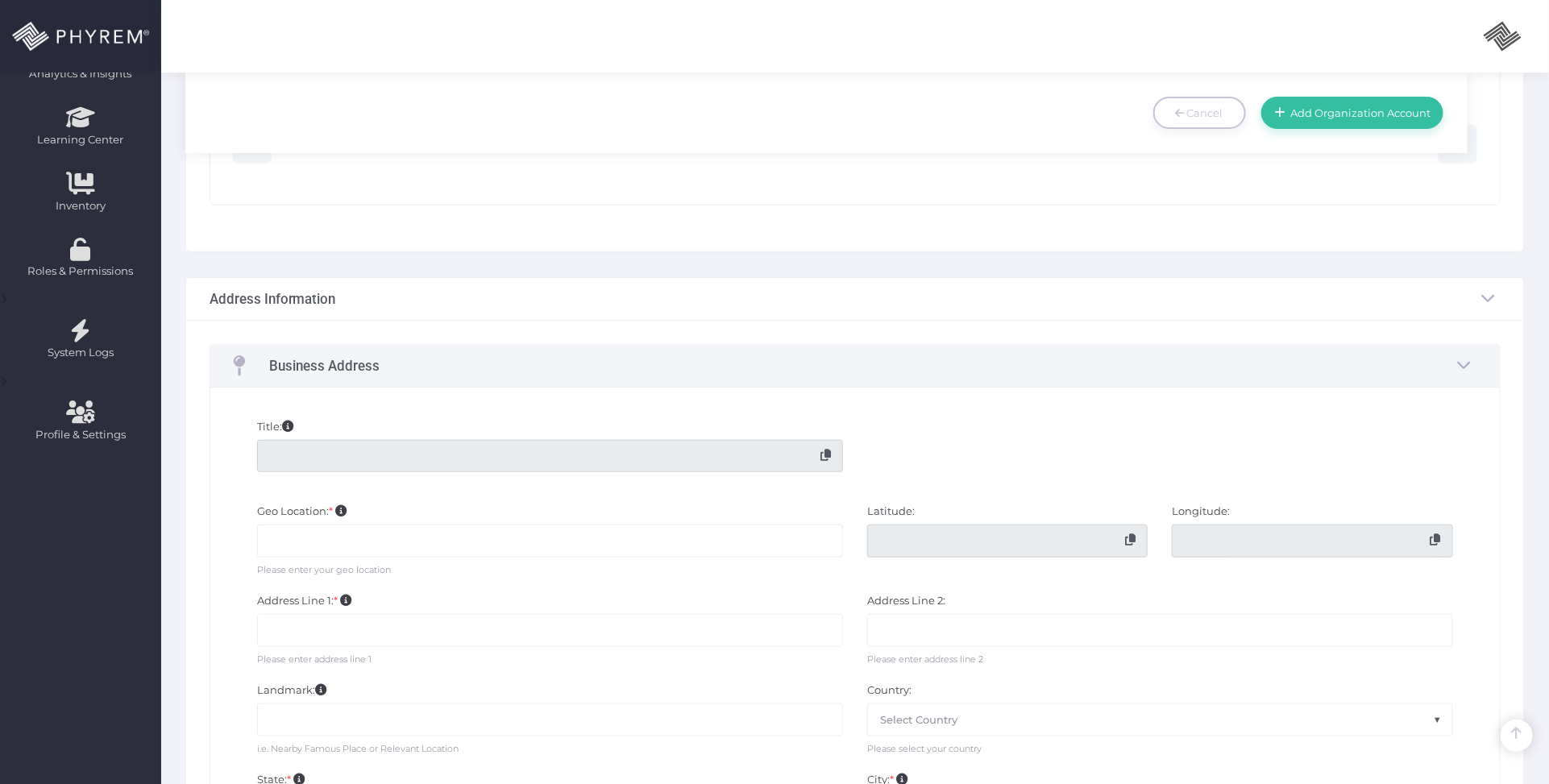
scroll to position [604, 0]
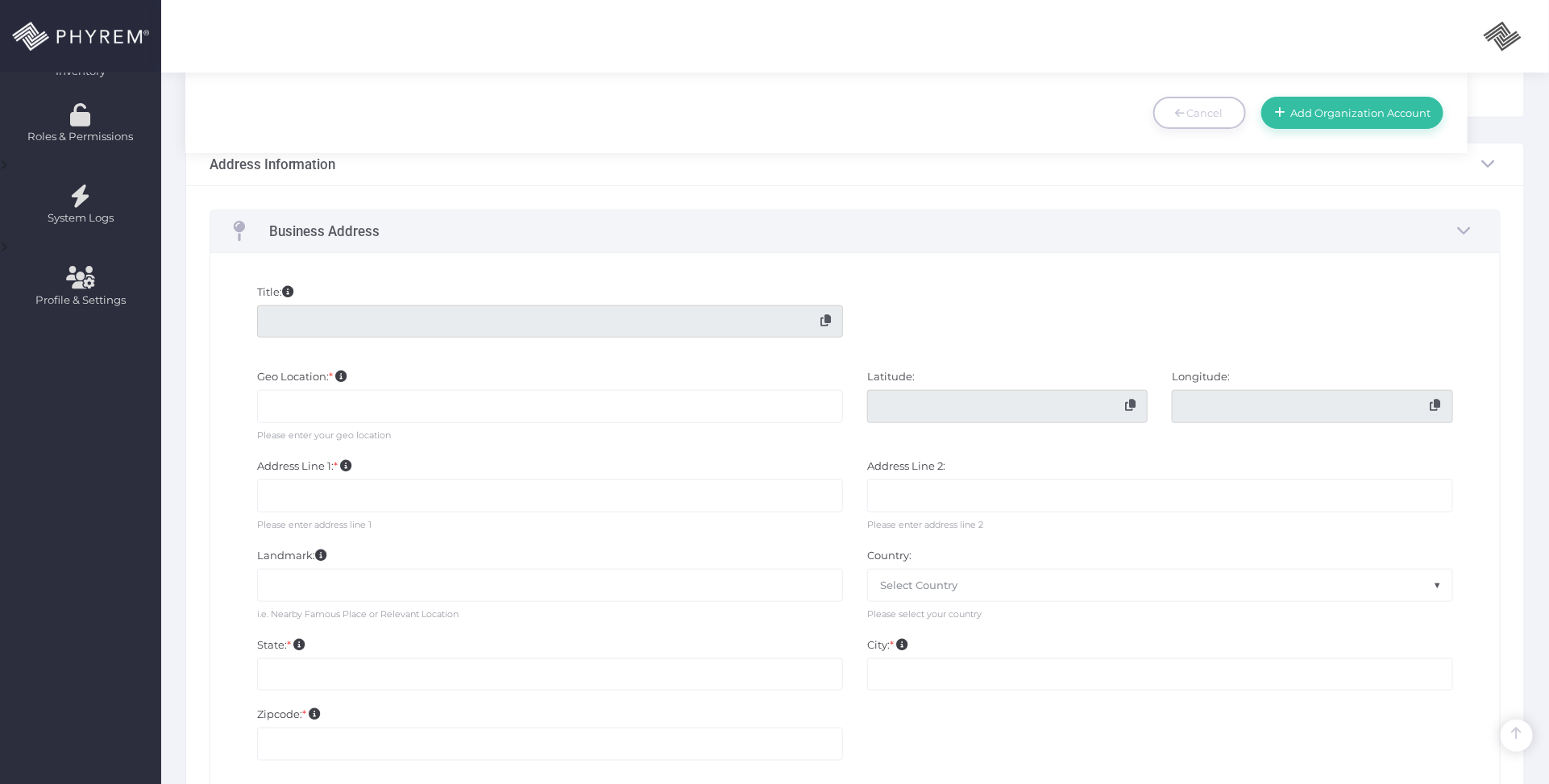
click at [468, 412] on input "text" at bounding box center [549, 405] width 586 height 32
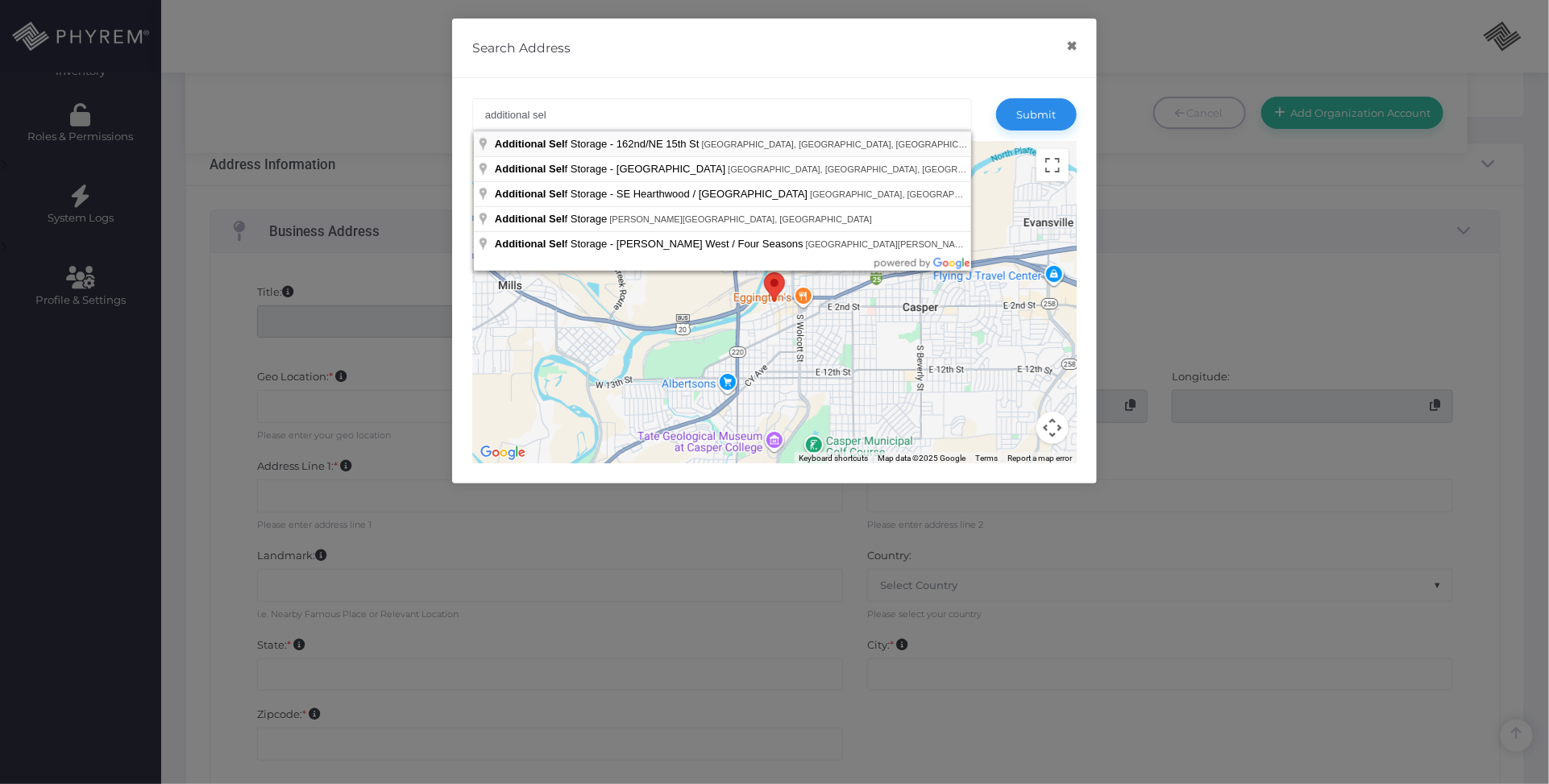
type input "Additional Self Storage - 162nd/[GEOGRAPHIC_DATA][STREET_ADDRESS][GEOGRAPHIC_DA…"
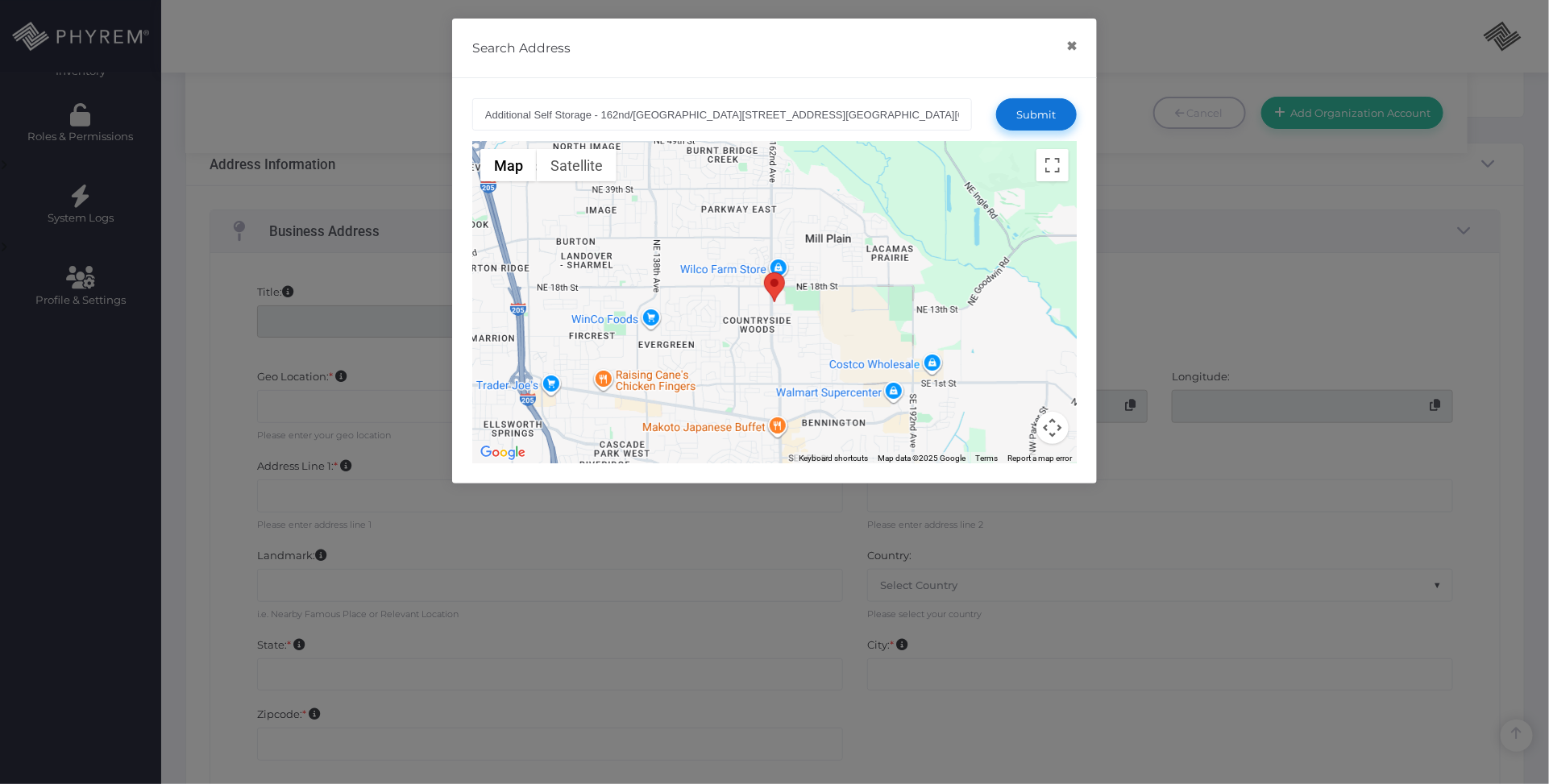
click at [1036, 118] on button "Submit" at bounding box center [1036, 114] width 81 height 32
type input "Additional Self Storage - 162nd/[GEOGRAPHIC_DATA][STREET_ADDRESS][GEOGRAPHIC_DA…"
type input "45.6333699"
type input "-122.5054284"
type input "[STREET_ADDRESS]"
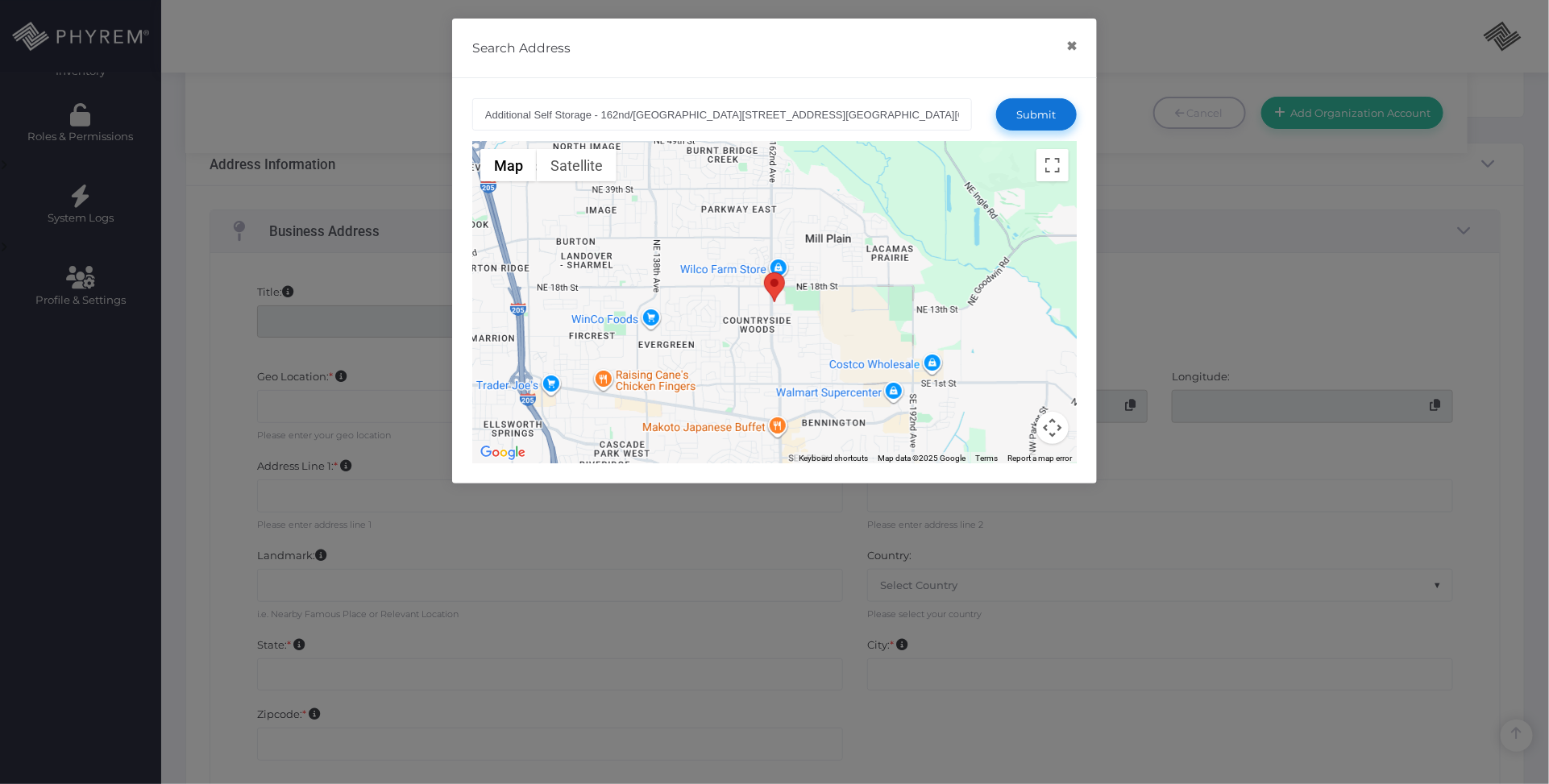
select select "231"
type input "[US_STATE]"
type input "[GEOGRAPHIC_DATA]"
type input "98684"
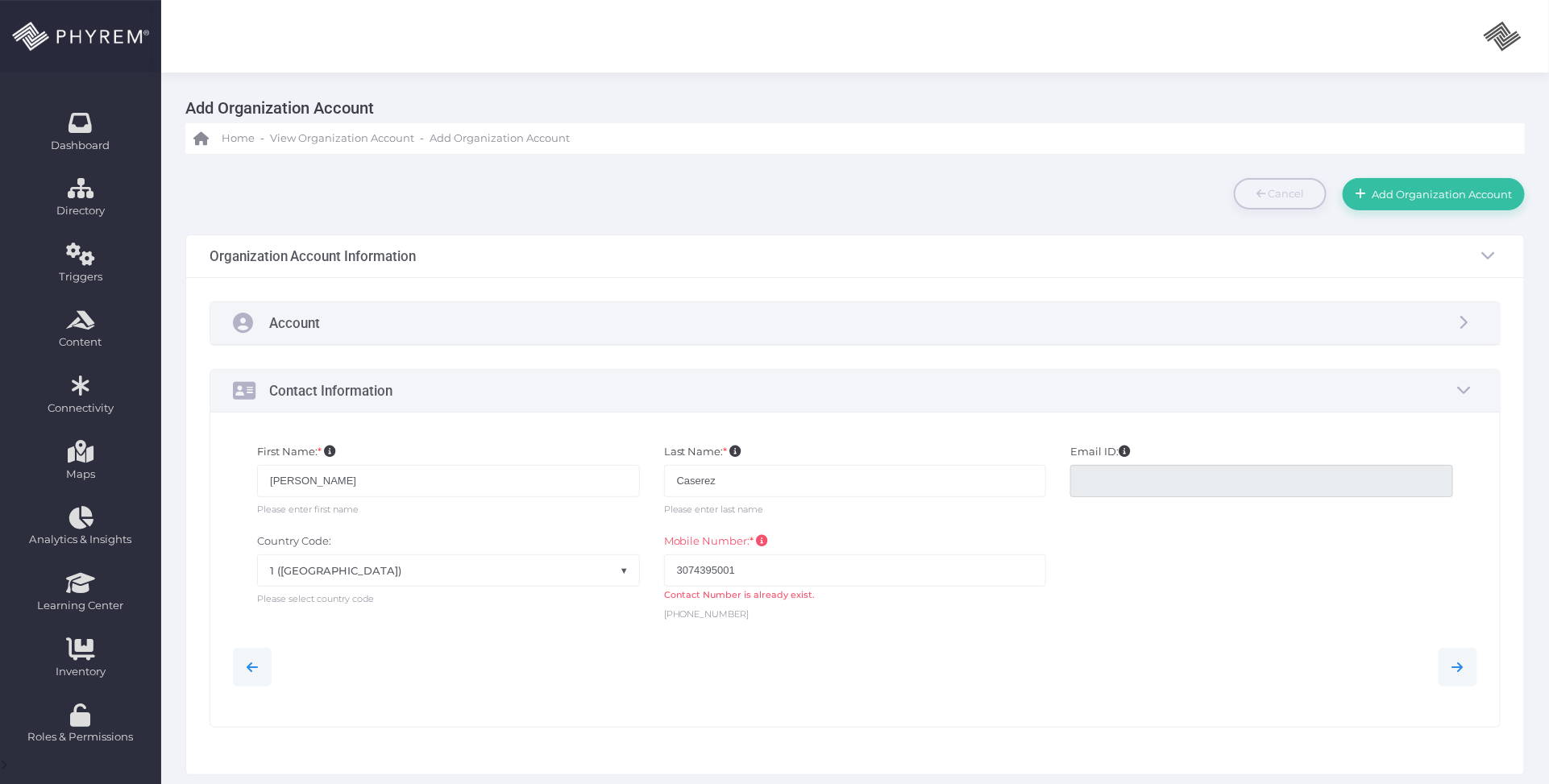
scroll to position [0, 0]
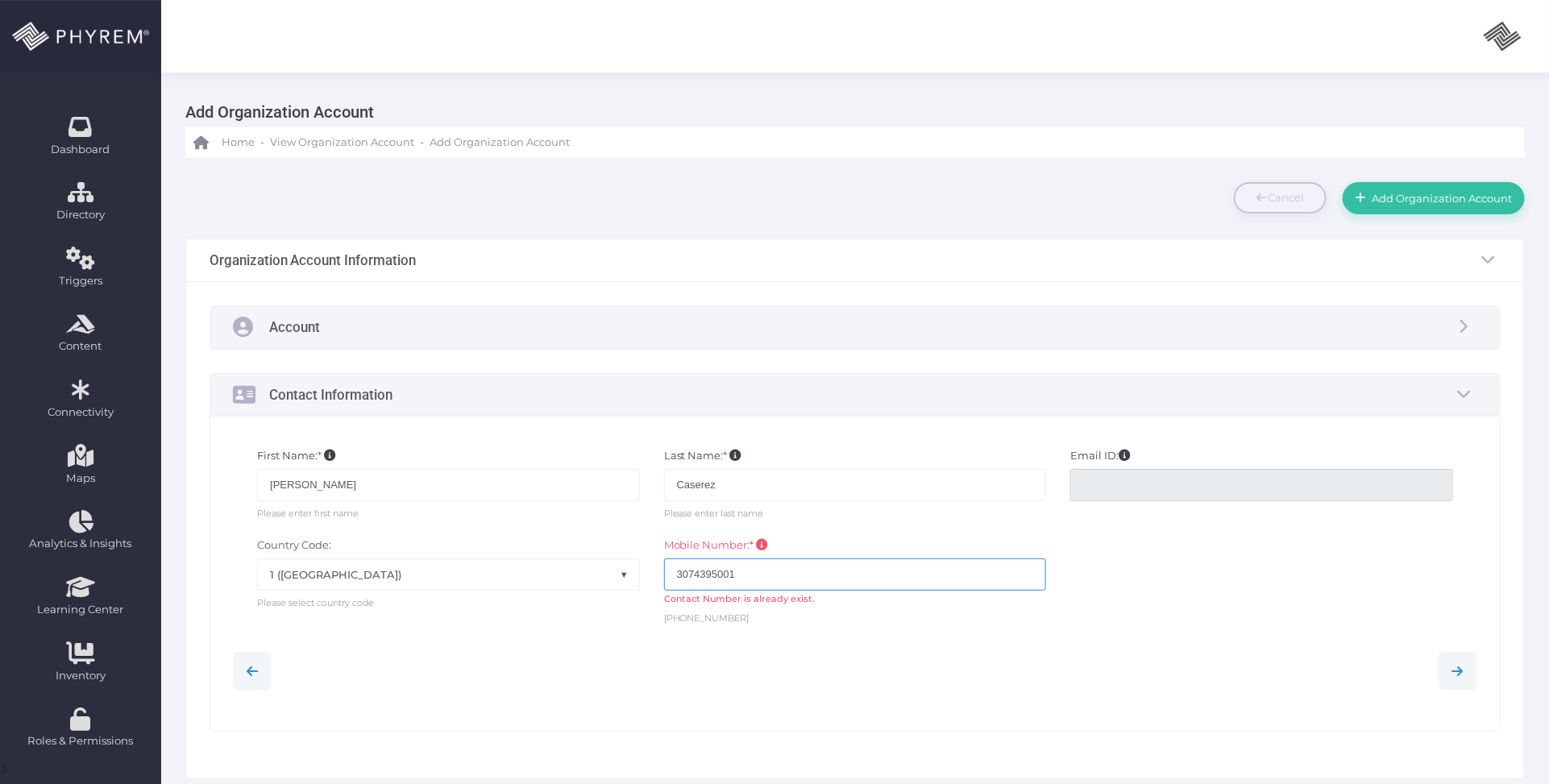
click at [781, 566] on input "3074395001" at bounding box center [855, 573] width 383 height 32
drag, startPoint x: 673, startPoint y: 564, endPoint x: 604, endPoint y: 552, distance: 70.0
click at [604, 552] on div "Country Code: None 1 ([GEOGRAPHIC_DATA]) 1 ([GEOGRAPHIC_DATA]) 44 ([GEOGRAPHIC_…" at bounding box center [854, 581] width 1268 height 105
type input "9995999999"
click at [1442, 200] on span "Add Organization Account" at bounding box center [1439, 197] width 146 height 13
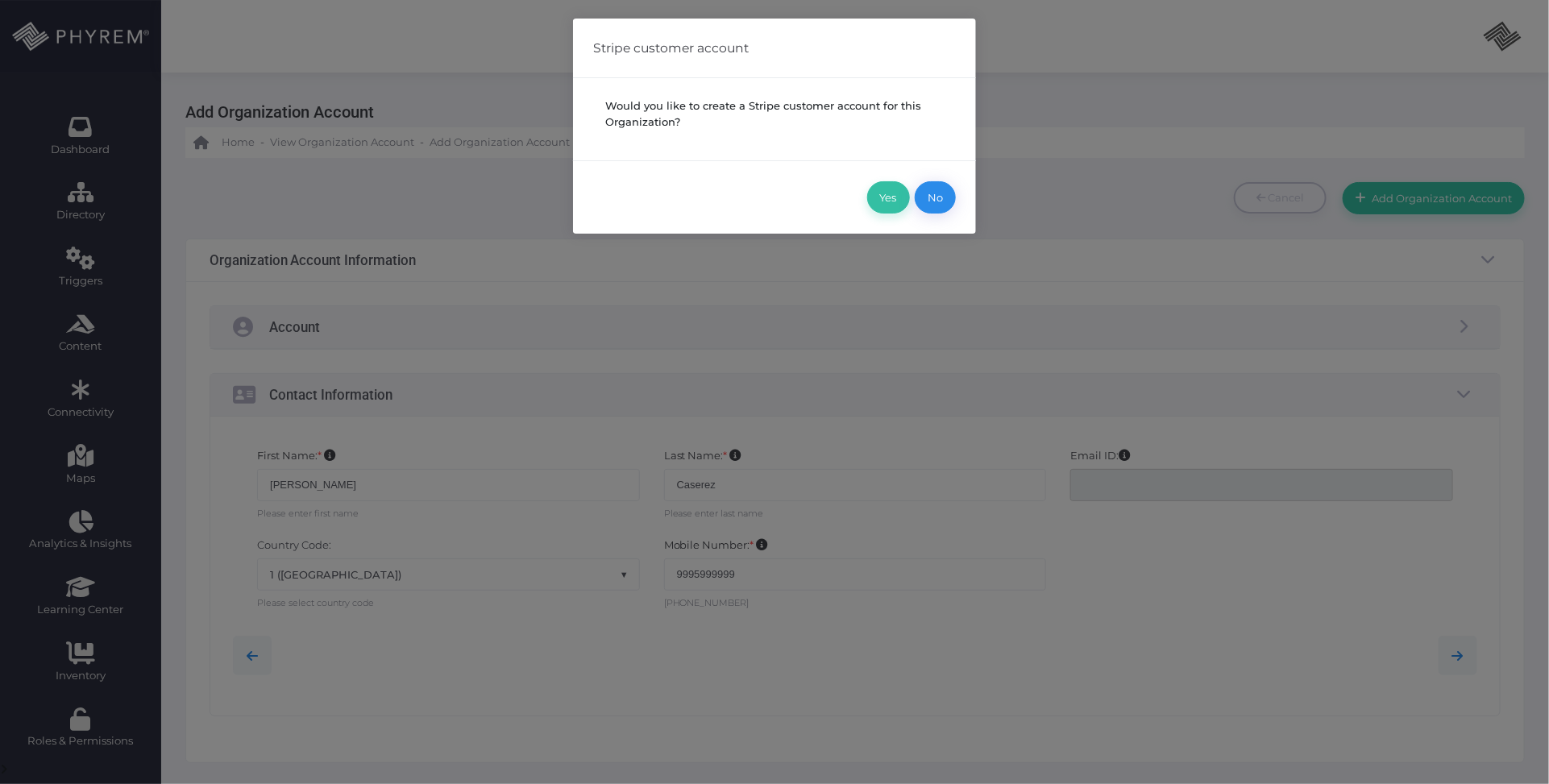
click at [940, 190] on button "No" at bounding box center [935, 196] width 41 height 32
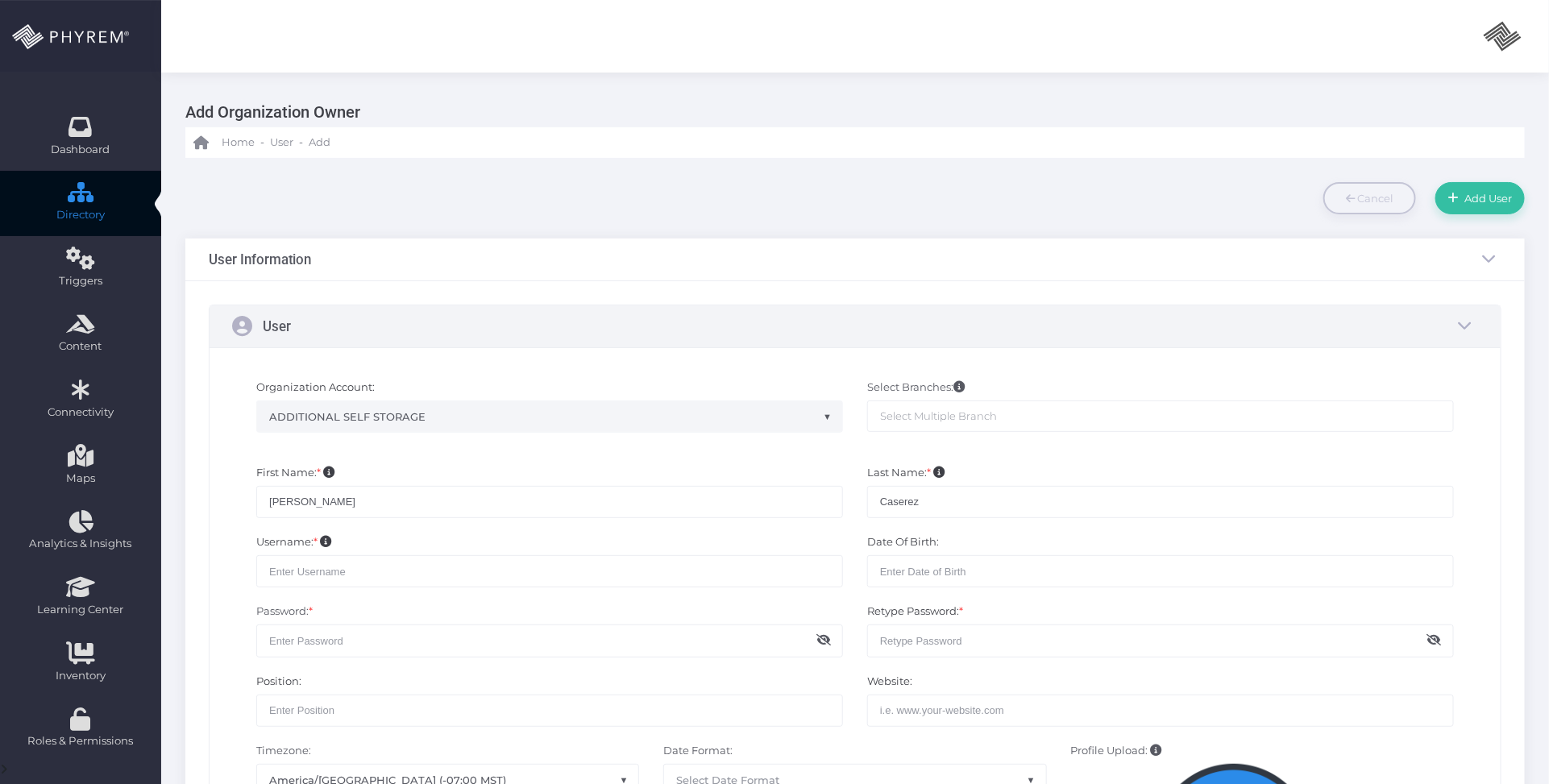
scroll to position [101, 0]
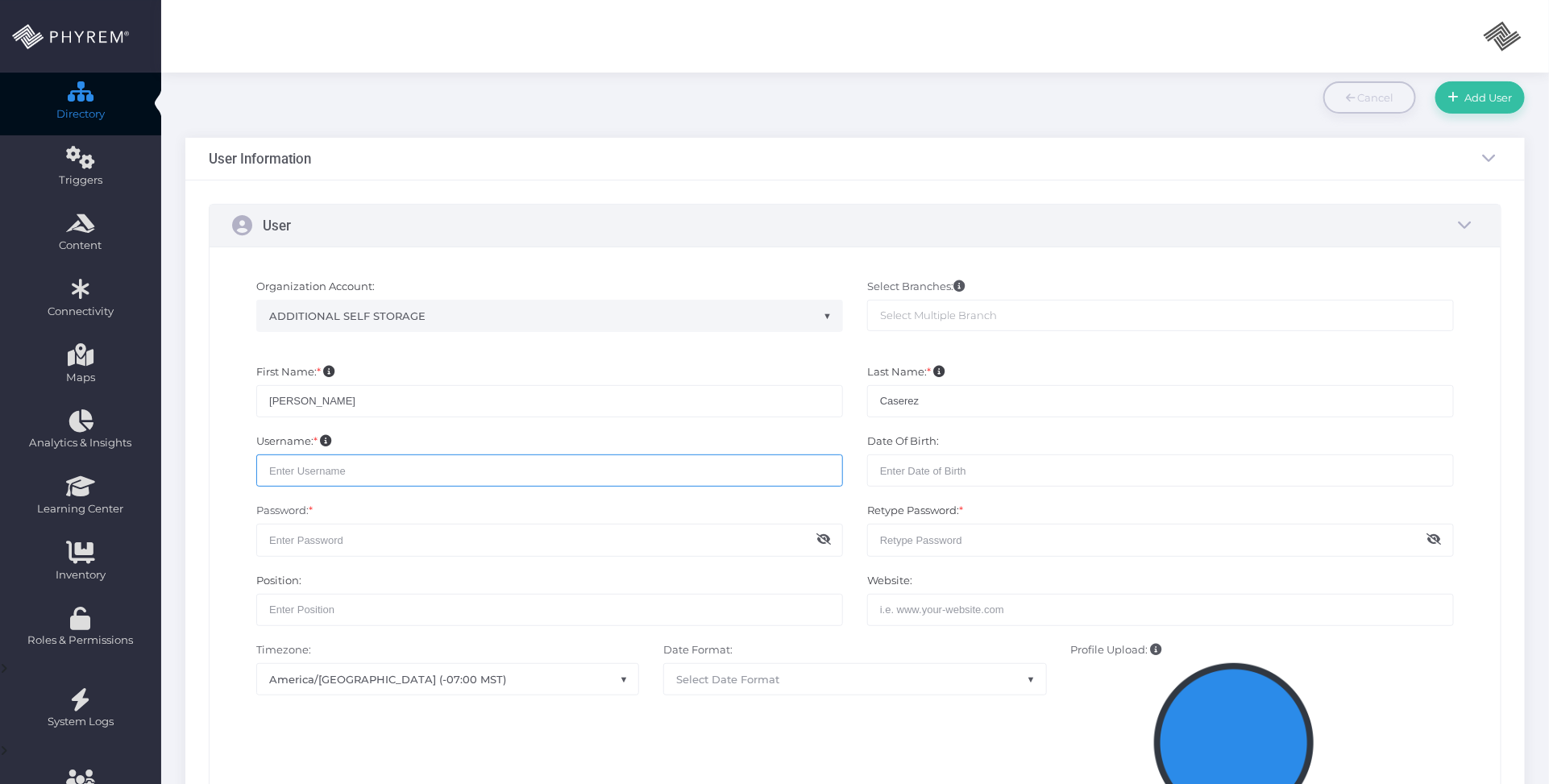
click at [403, 469] on input "text" at bounding box center [549, 469] width 587 height 32
type input "A"
type input "additionalselfstorage"
click at [368, 544] on input "text" at bounding box center [549, 539] width 587 height 32
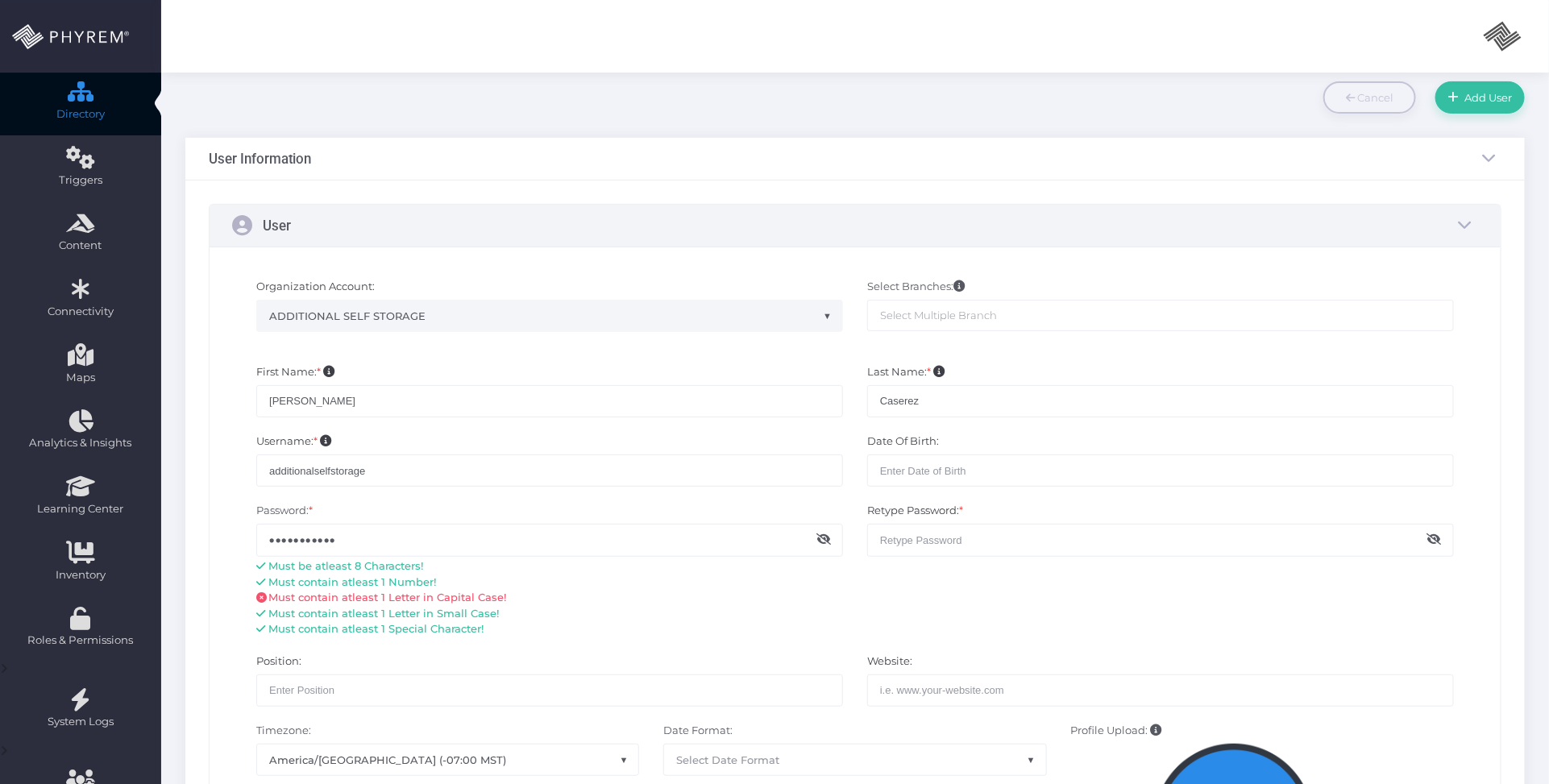
click at [827, 542] on icon at bounding box center [823, 539] width 14 height 12
drag, startPoint x: 404, startPoint y: 538, endPoint x: 207, endPoint y: 518, distance: 198.0
click at [210, 526] on div "Organization Account: WEBYUG LLC PHYREM BETA LTD. SUPREME BEAN PHYREM LLC TESTE…" at bounding box center [855, 712] width 1291 height 929
drag, startPoint x: 377, startPoint y: 533, endPoint x: 250, endPoint y: 538, distance: 127.1
click at [250, 538] on div "Password: * Storsuite1! This field is required. Must be atleast 8 Characters! M…" at bounding box center [549, 569] width 611 height 134
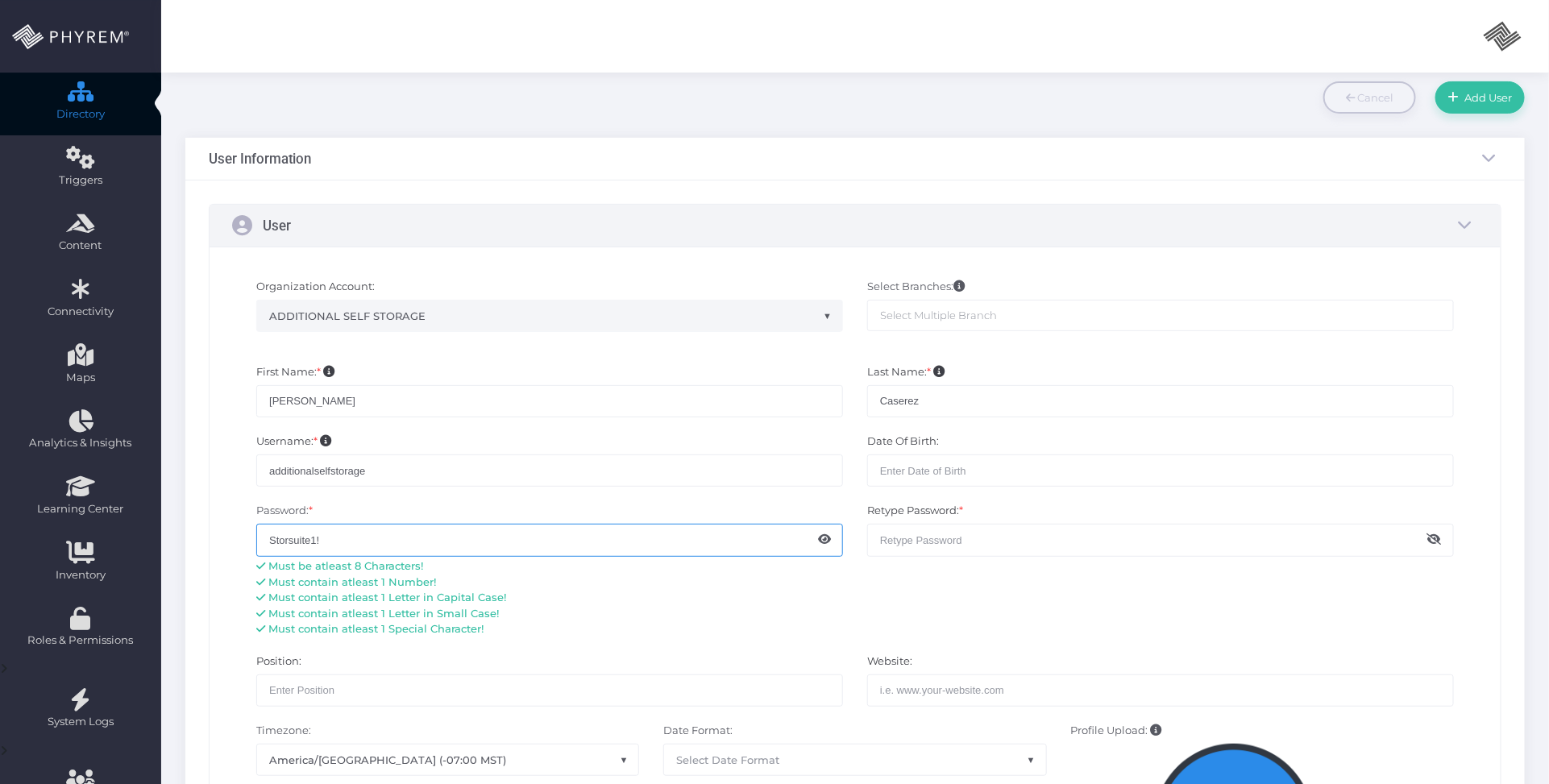
type input "Storsuite1!"
click at [915, 545] on input "text" at bounding box center [1160, 539] width 587 height 32
paste input "Storsuite1!"
type input "Storsuite1!"
click at [734, 606] on div "Must contain atleast 1 Letter in Small Case!" at bounding box center [549, 614] width 587 height 16
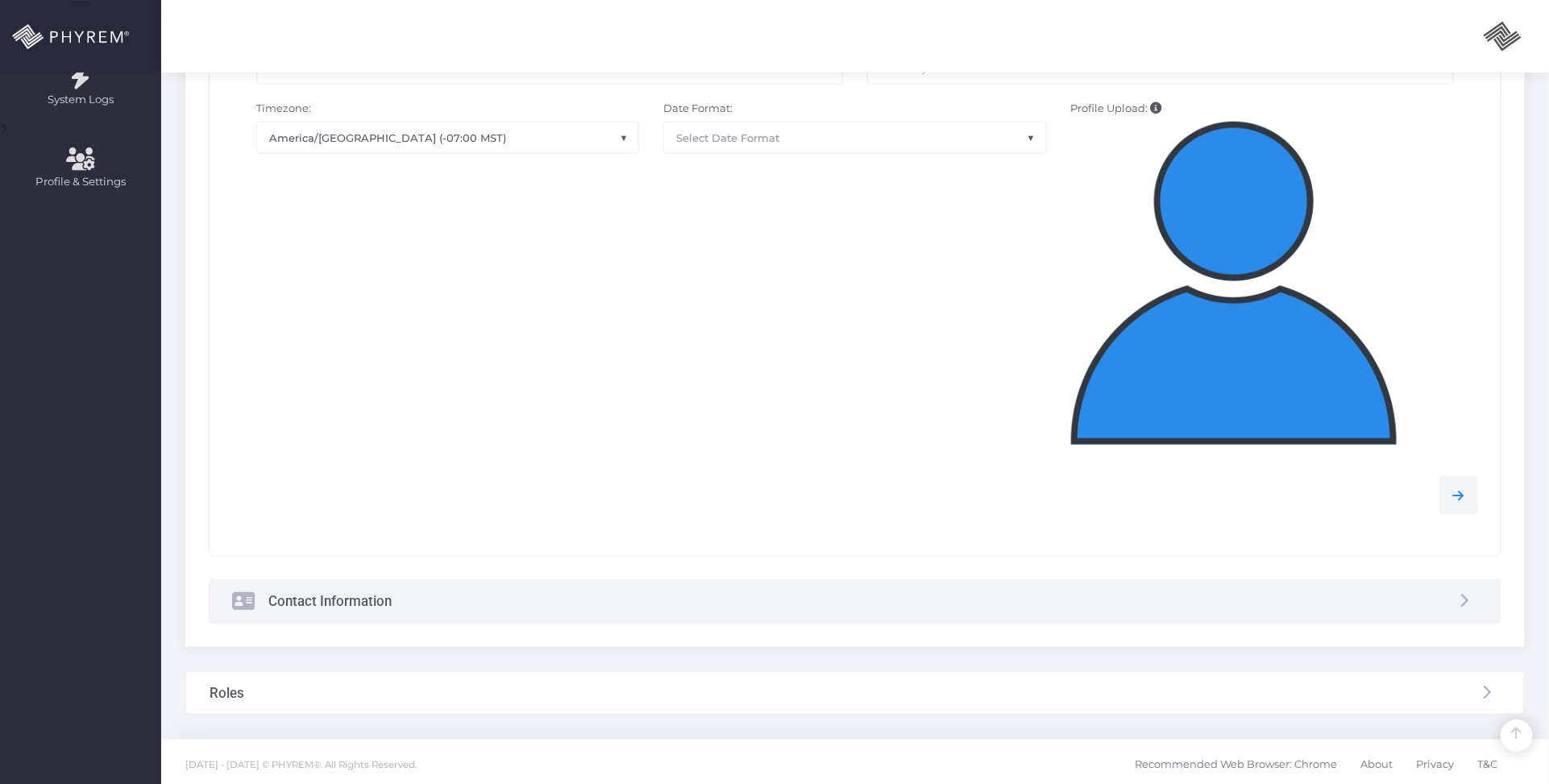
scroll to position [729, 0]
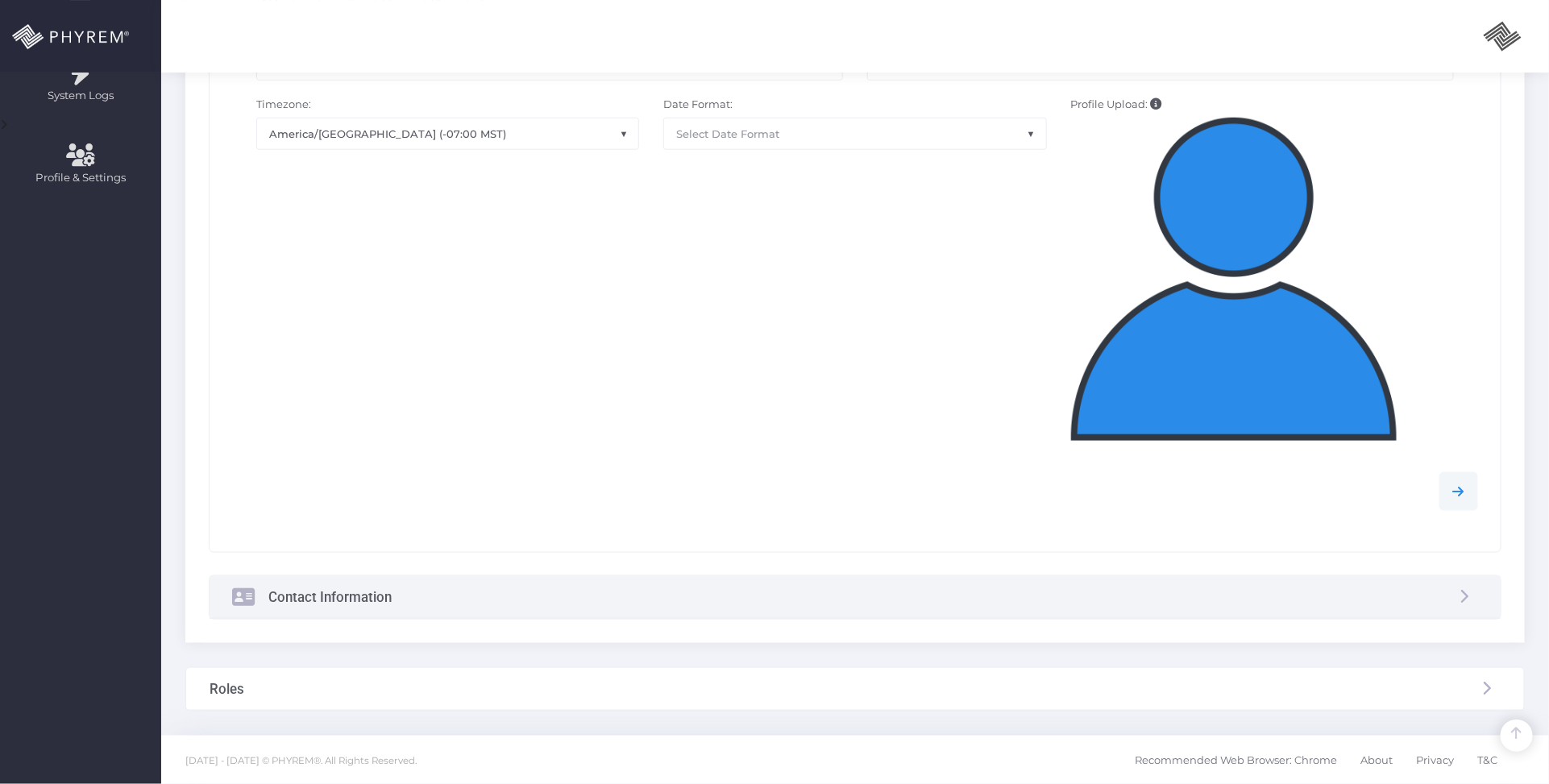
click at [568, 598] on div "Contact Information" at bounding box center [855, 597] width 1291 height 42
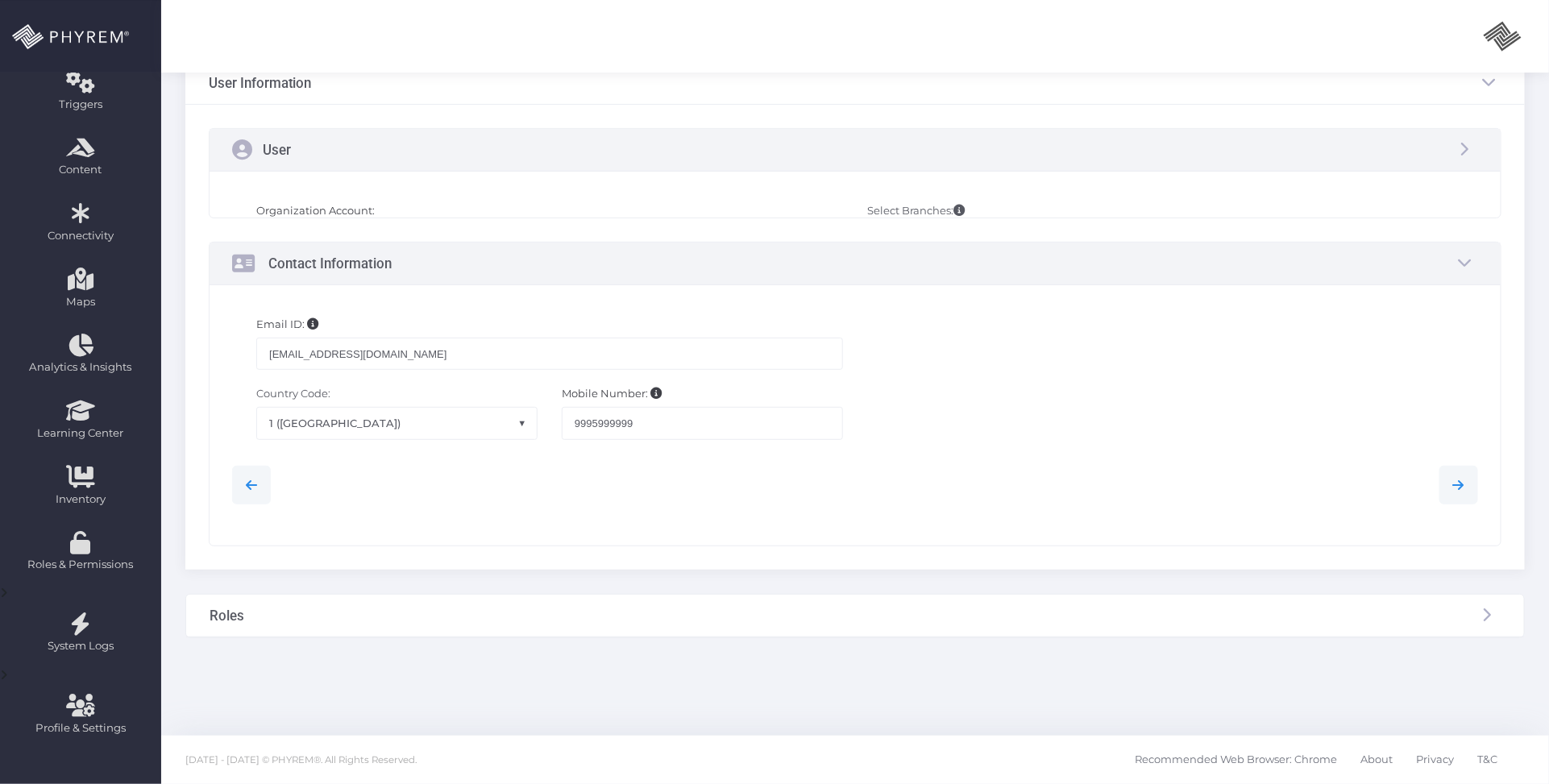
scroll to position [175, 0]
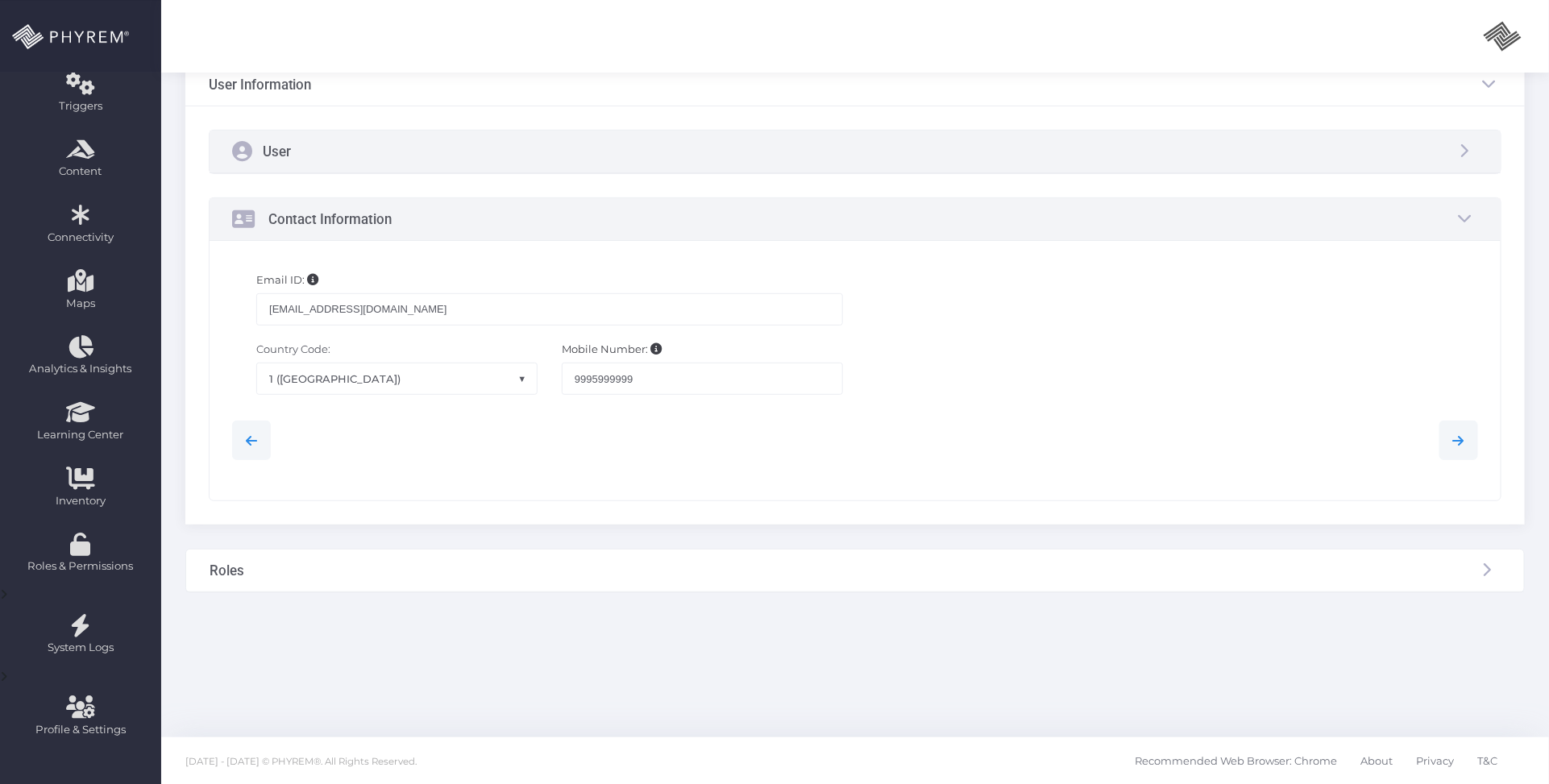
click at [455, 588] on div "Roles" at bounding box center [854, 570] width 1337 height 42
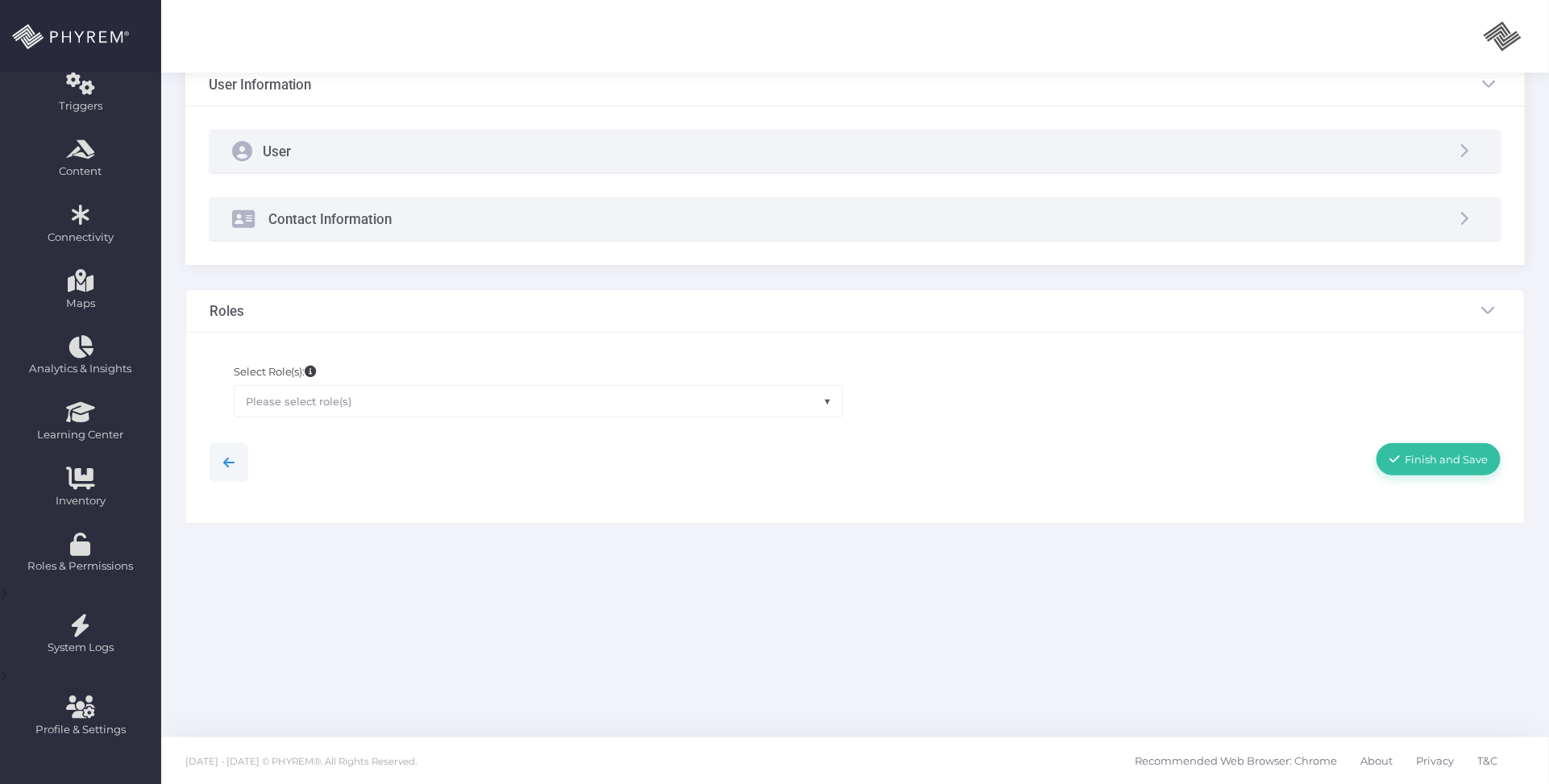
click at [565, 396] on span "Please select role(s)" at bounding box center [538, 401] width 607 height 31
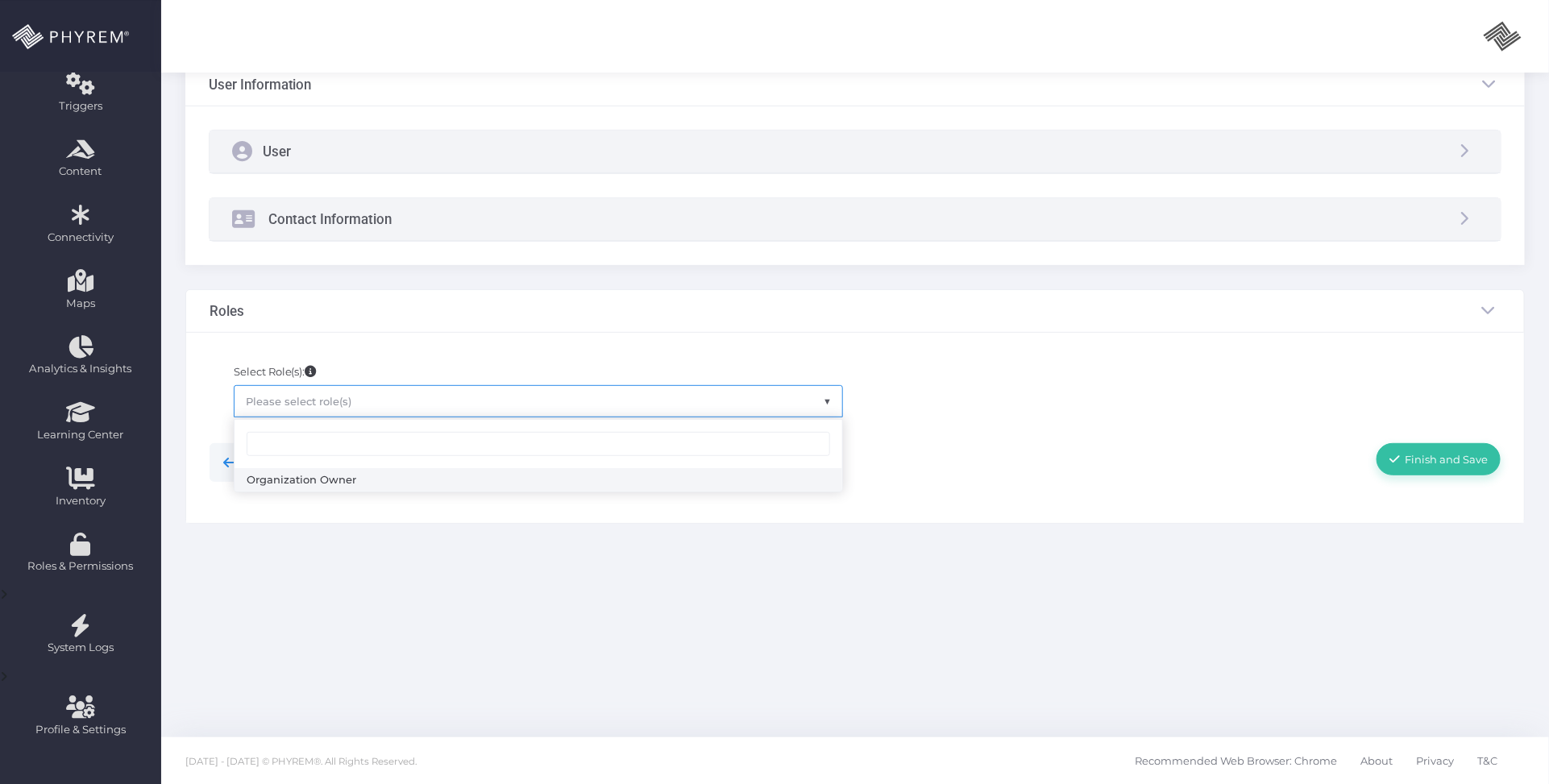
select select "4"
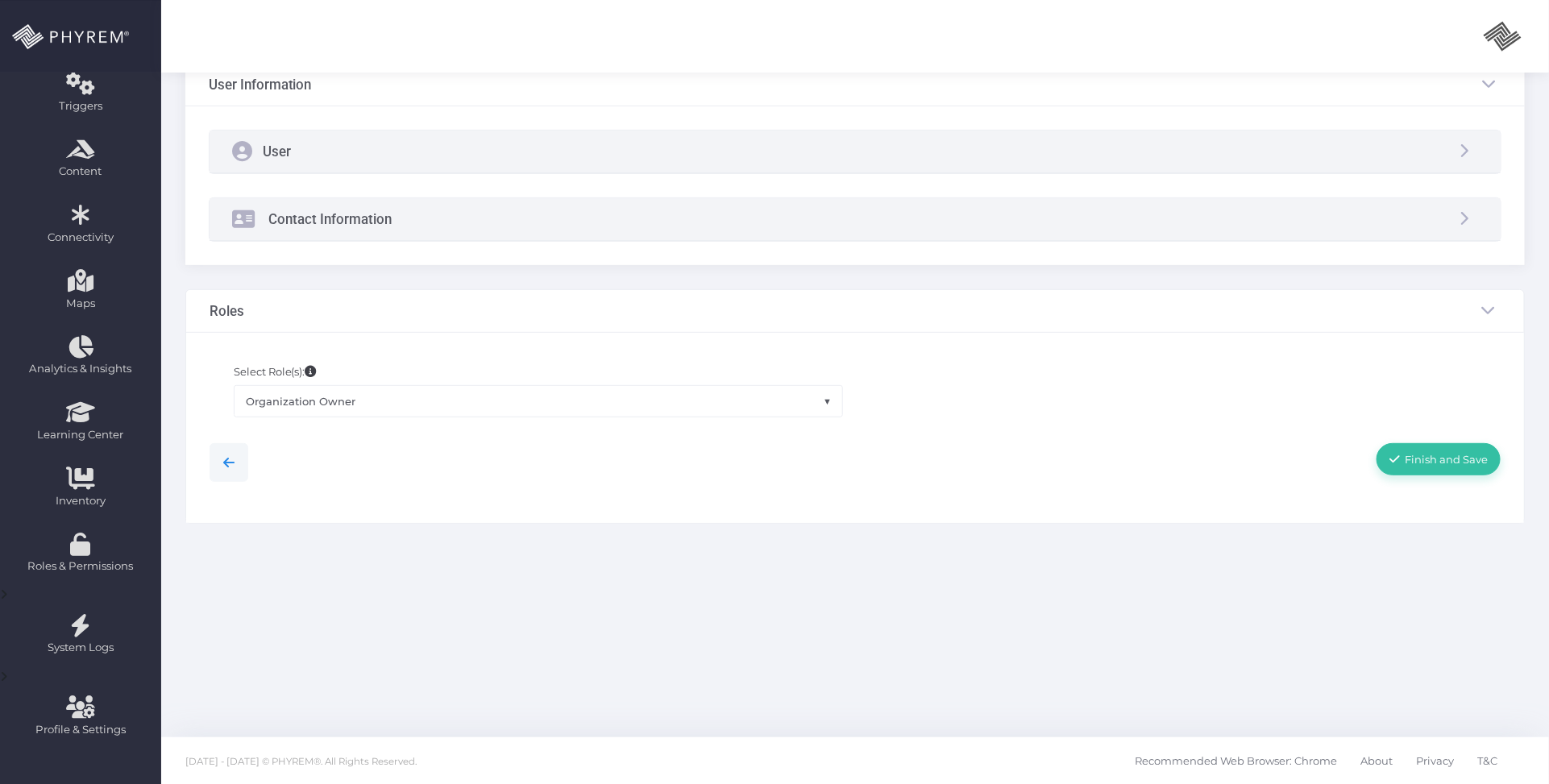
click at [921, 482] on div "Finish and Save" at bounding box center [855, 463] width 1316 height 38
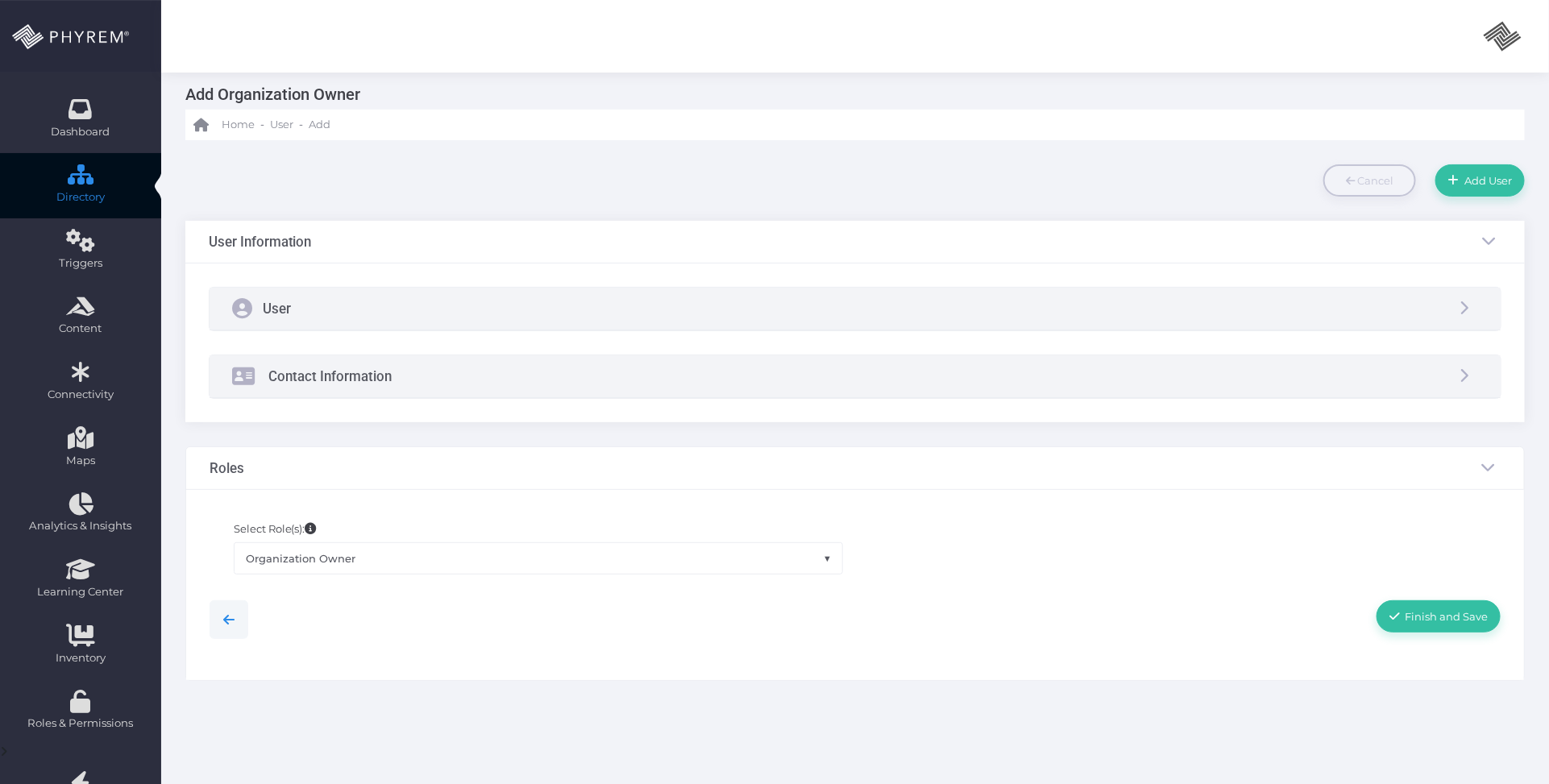
scroll to position [0, 0]
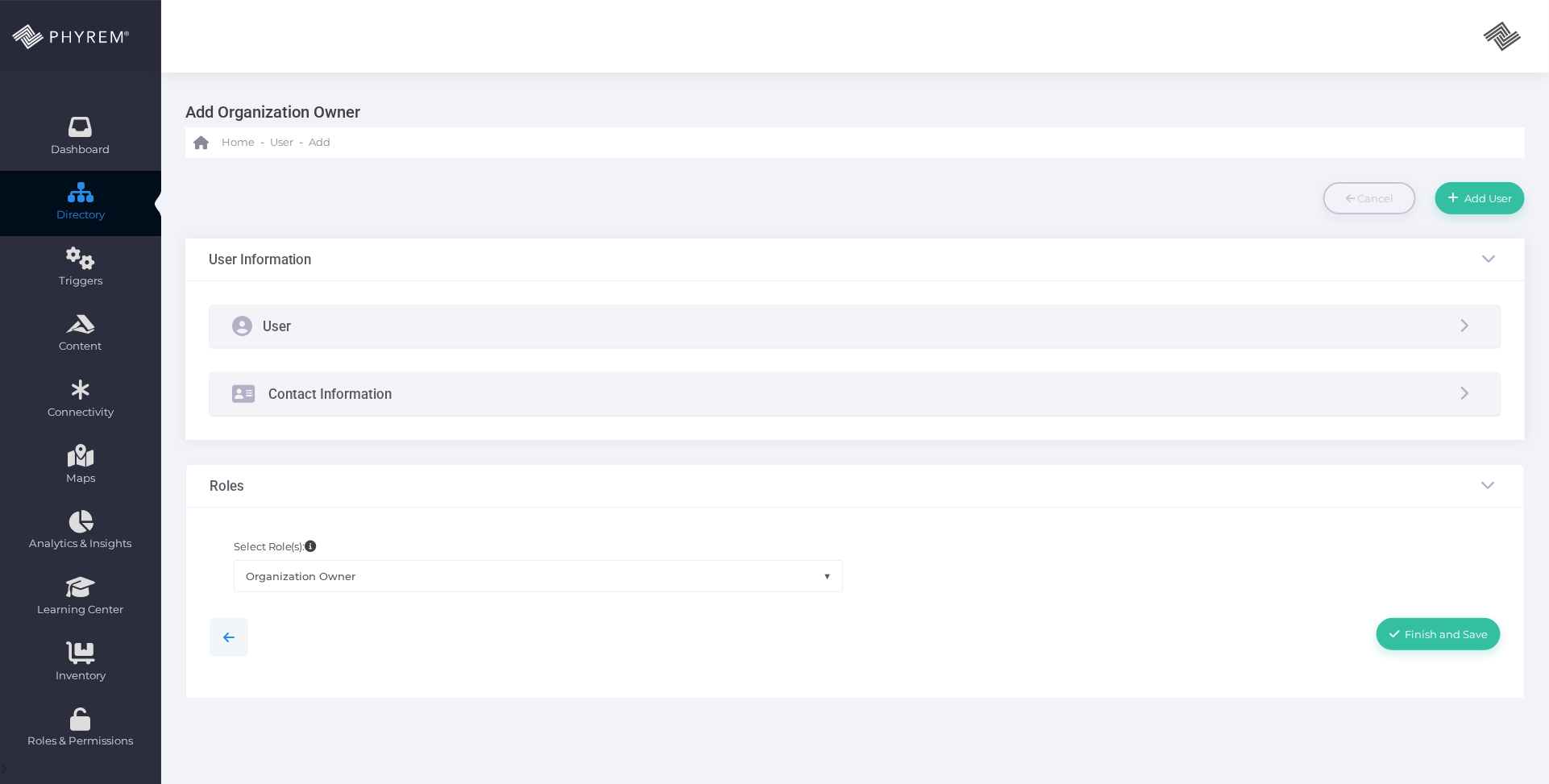
click at [550, 346] on div "User" at bounding box center [855, 326] width 1291 height 42
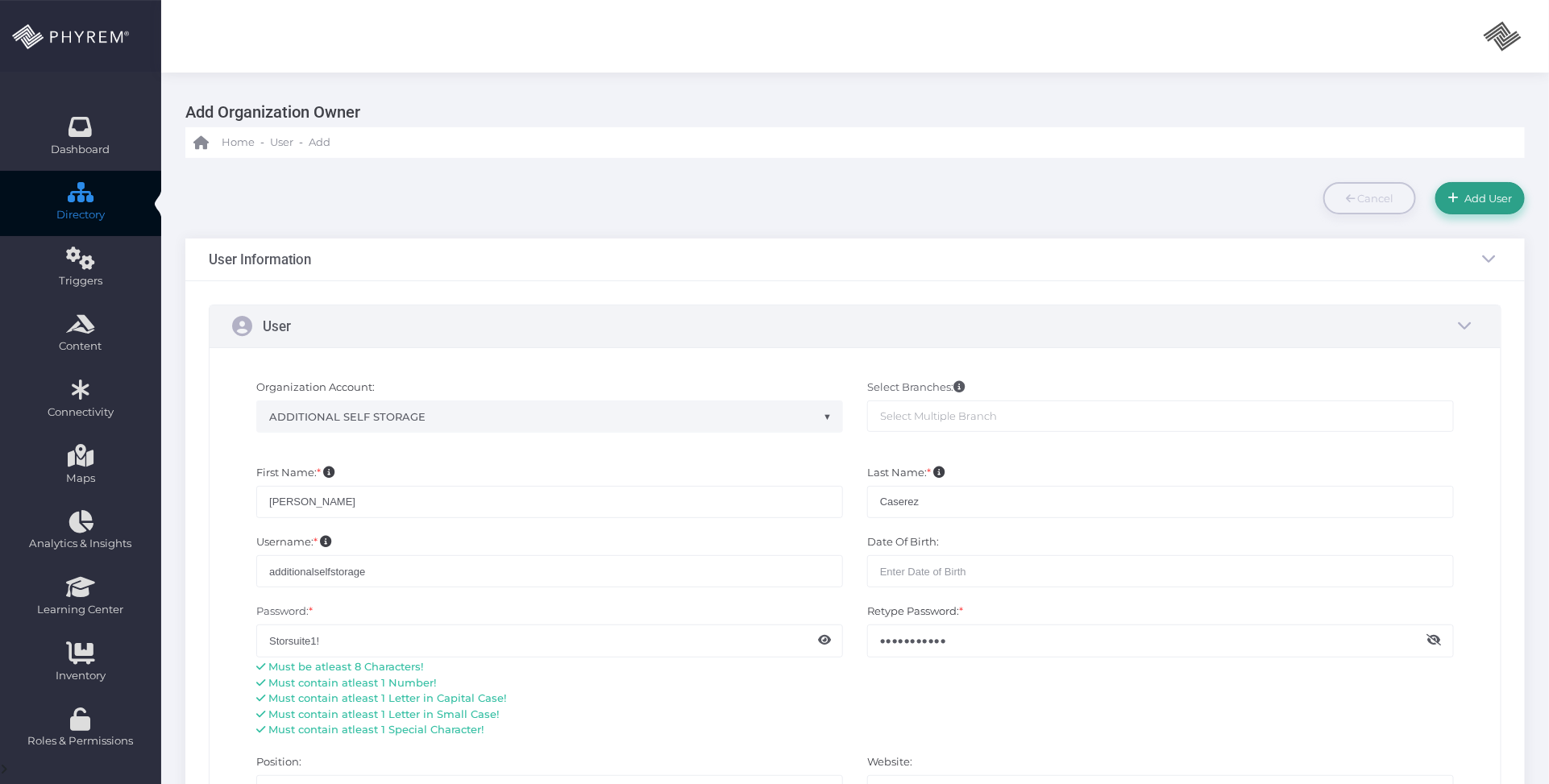
click at [1480, 193] on span "Add User" at bounding box center [1486, 197] width 53 height 13
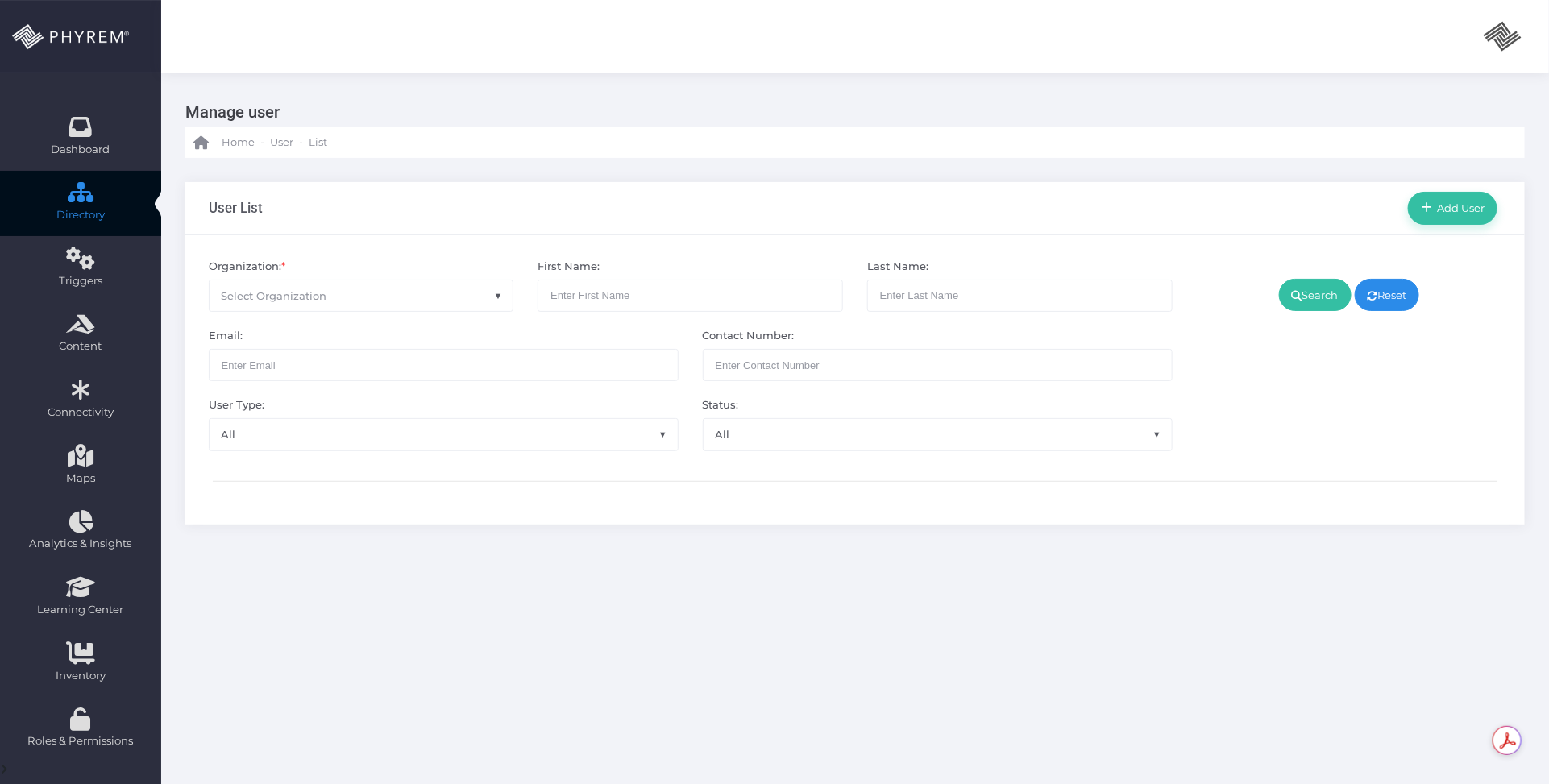
click at [786, 547] on div "User List Add User Organization: * Select Organization First Name: Last Name:" at bounding box center [854, 353] width 1387 height 392
click at [427, 291] on span "Select Organization" at bounding box center [362, 295] width 304 height 31
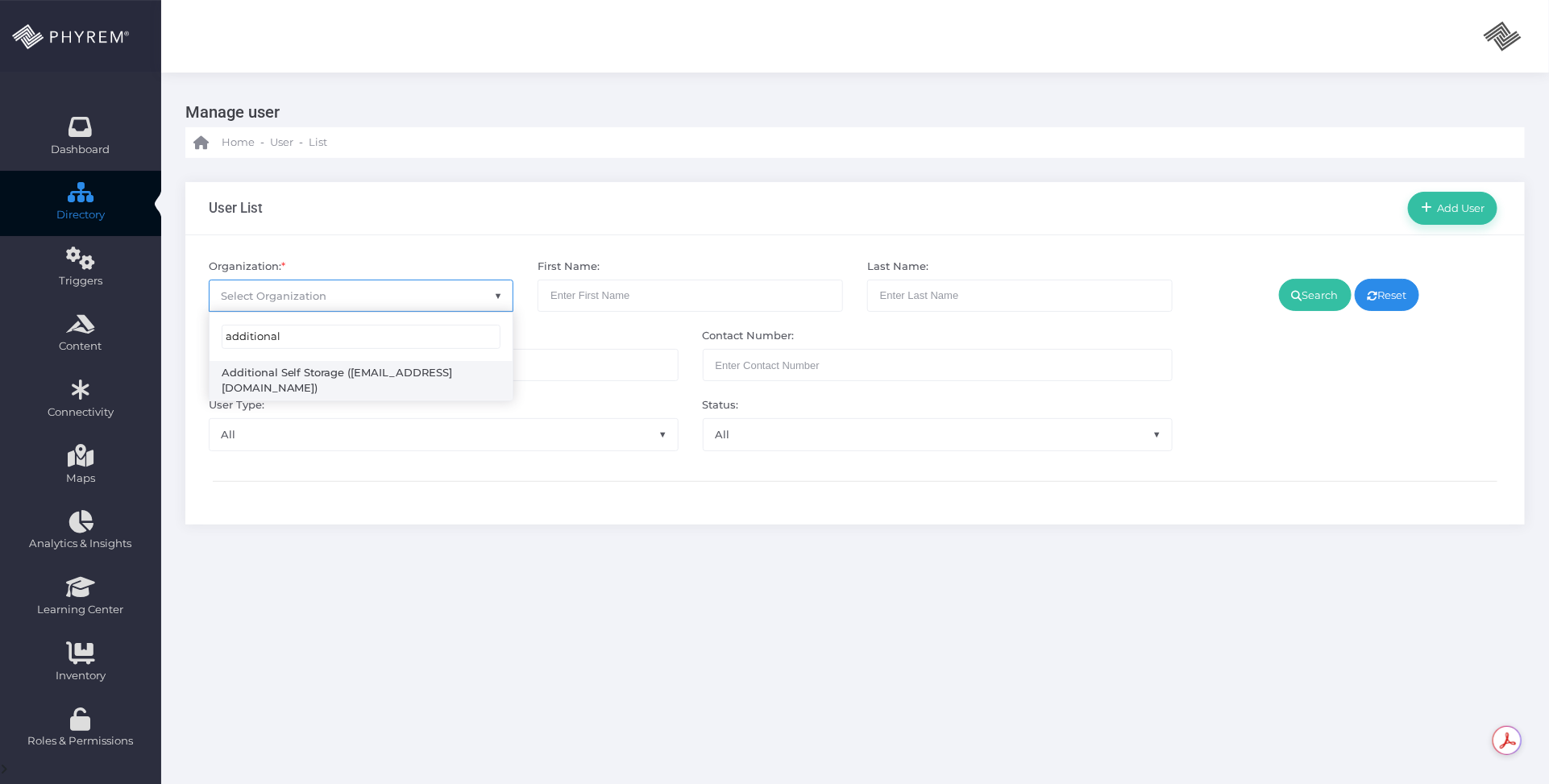
type input "additional"
select select "4851"
click at [1297, 291] on link "Search" at bounding box center [1314, 294] width 72 height 32
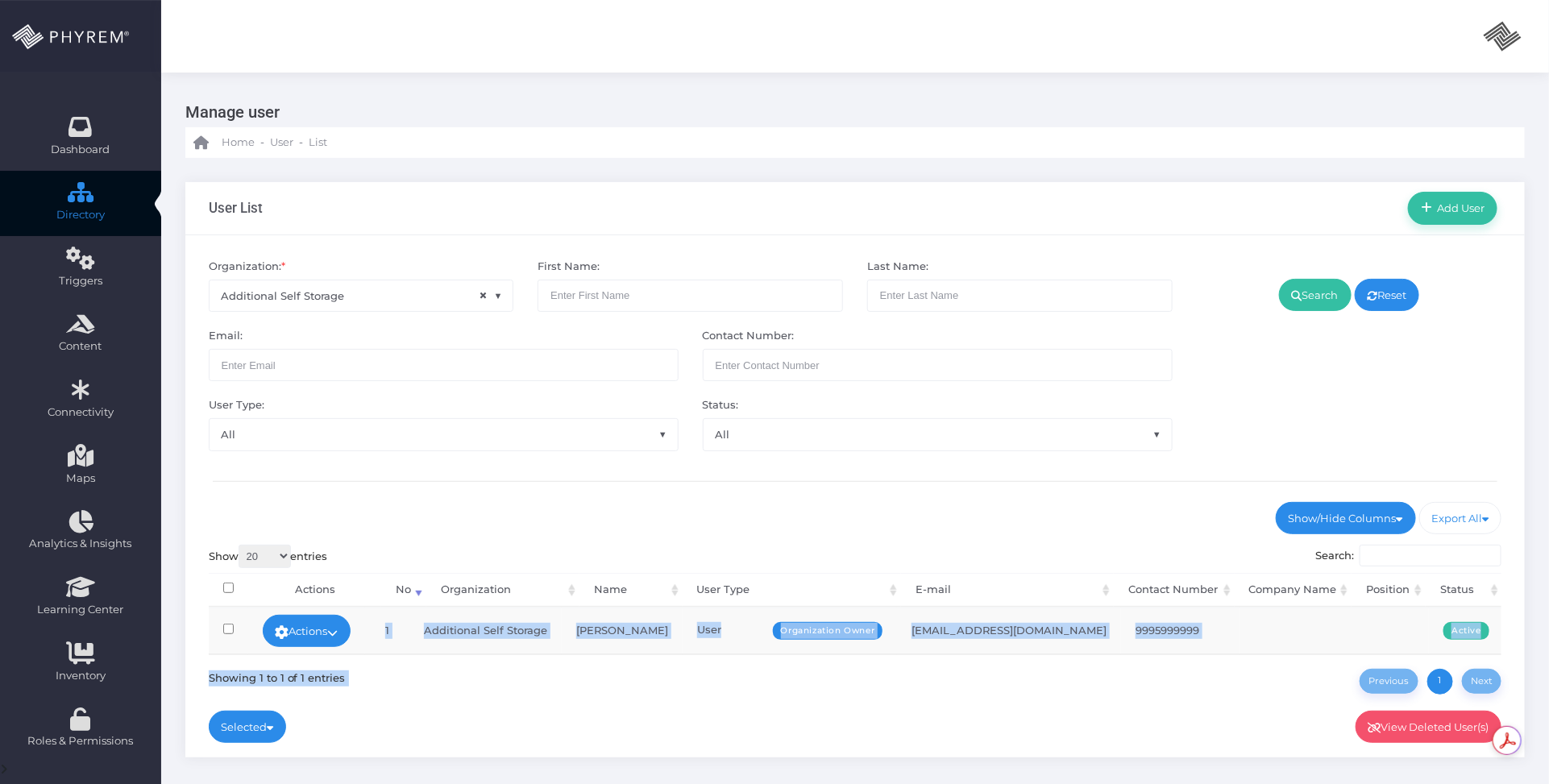
drag, startPoint x: 456, startPoint y: 694, endPoint x: 464, endPoint y: 698, distance: 8.9
click at [457, 695] on div "Show/Hide Columns No" at bounding box center [855, 606] width 1293 height 209
drag, startPoint x: 449, startPoint y: 709, endPoint x: 397, endPoint y: 674, distance: 62.7
click at [448, 709] on div "Selected Activate Selected Deactivate Selected" at bounding box center [855, 702] width 1293 height 16
click at [351, 629] on link "Actions" at bounding box center [307, 630] width 89 height 32
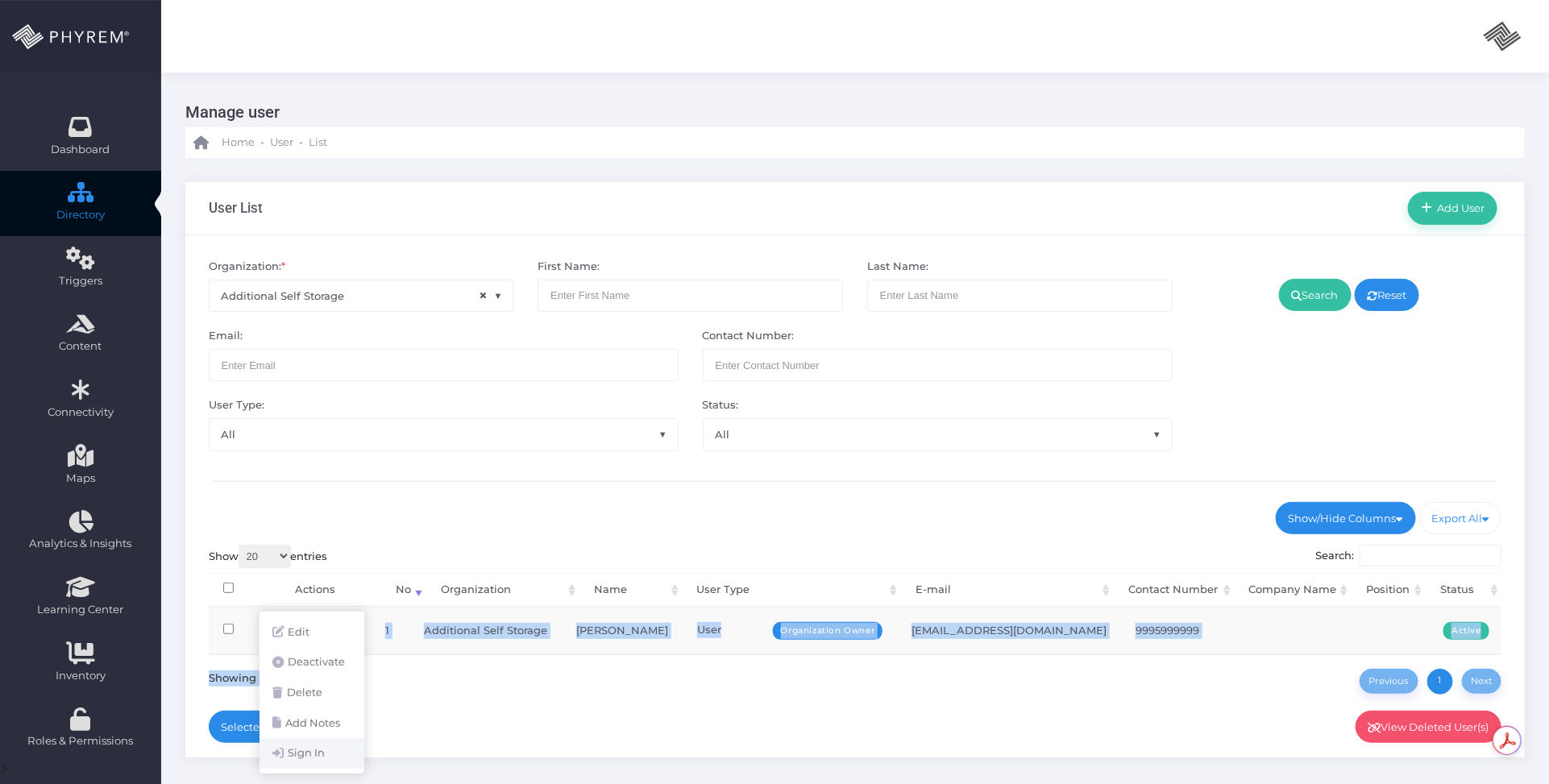
click at [319, 750] on link "Sign In" at bounding box center [312, 753] width 105 height 31
